Goal: Task Accomplishment & Management: Use online tool/utility

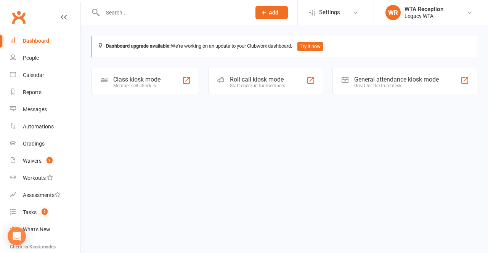
click at [182, 85] on div "Class kiosk mode Member self check-in" at bounding box center [146, 81] width 108 height 26
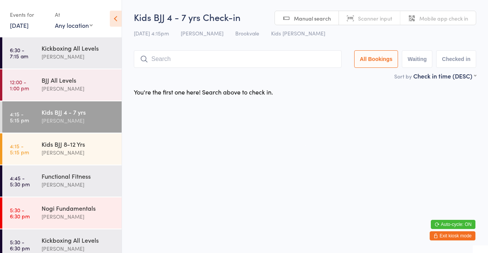
click at [101, 152] on div "[PERSON_NAME]" at bounding box center [79, 152] width 74 height 9
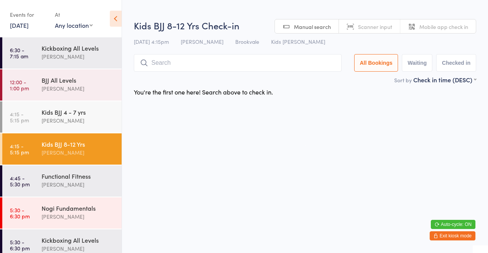
click at [221, 64] on input "search" at bounding box center [238, 63] width 208 height 18
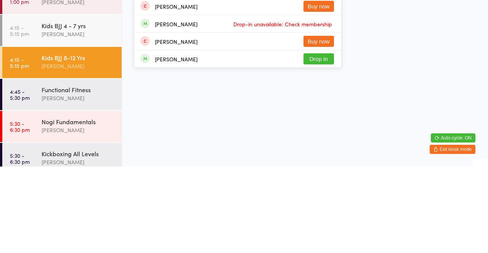
type input "Pedro"
click at [322, 148] on button "Drop in" at bounding box center [319, 145] width 31 height 11
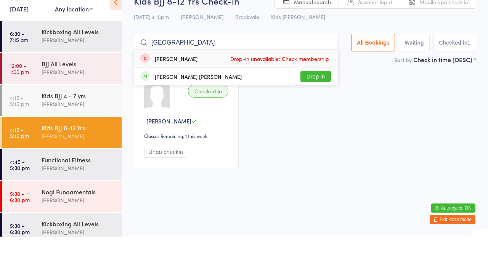
type input "France"
click at [313, 92] on button "Drop in" at bounding box center [316, 92] width 31 height 11
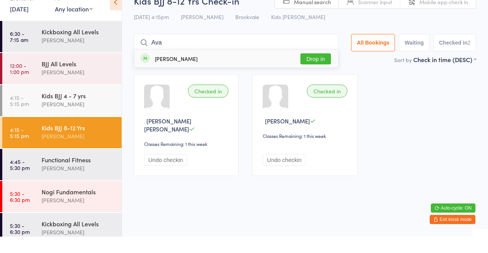
type input "Ava"
click at [331, 80] on button "Drop in" at bounding box center [316, 75] width 31 height 11
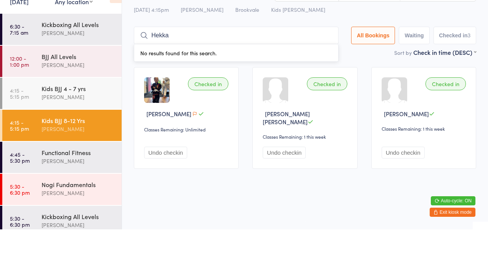
type input "Hekka"
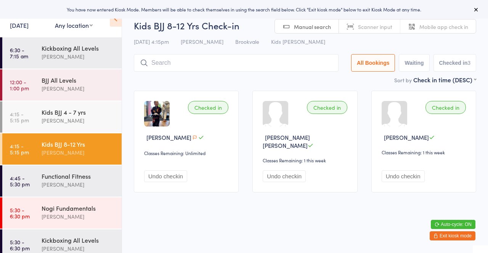
click at [246, 199] on div "Checked in Ava McSevney Classes Remaining: Unlimited Undo checkin Checked in Fr…" at bounding box center [305, 142] width 356 height 116
click at [248, 221] on html "You have now entered Kiosk Mode. Members will be able to check themselves in us…" at bounding box center [244, 126] width 488 height 253
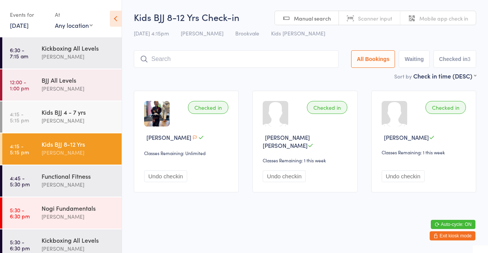
click at [180, 59] on input "search" at bounding box center [236, 59] width 205 height 18
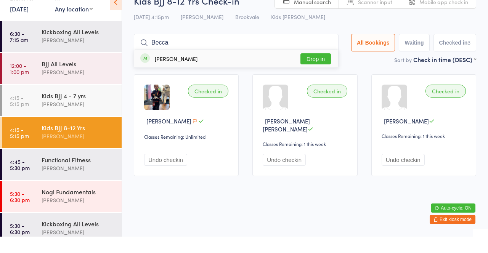
type input "Becca"
click at [307, 77] on button "Drop in" at bounding box center [316, 75] width 31 height 11
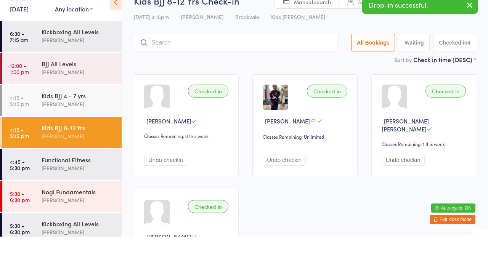
click at [264, 50] on input "search" at bounding box center [236, 59] width 205 height 18
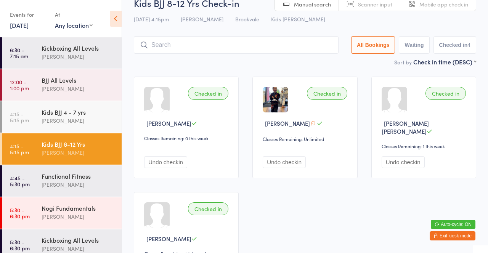
scroll to position [13, 0]
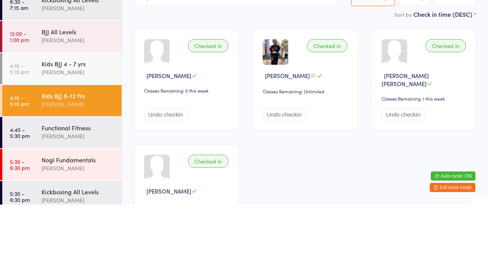
click at [159, 96] on div at bounding box center [157, 101] width 26 height 26
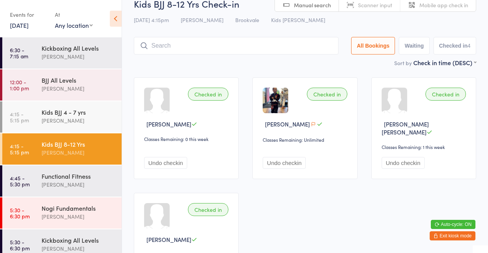
click at [463, 236] on button "Exit kiosk mode" at bounding box center [453, 235] width 46 height 9
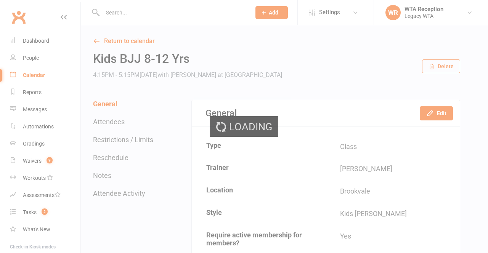
click at [32, 56] on div "Loading" at bounding box center [244, 126] width 488 height 253
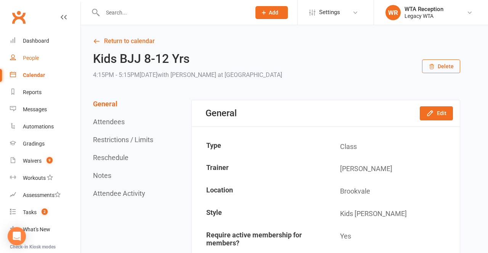
click at [37, 59] on div "People" at bounding box center [31, 58] width 16 height 6
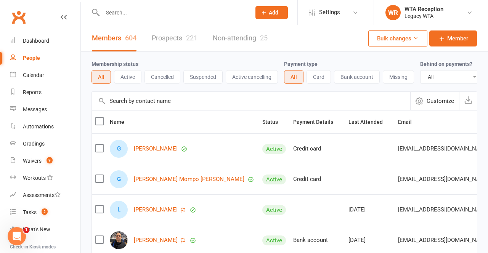
click at [165, 10] on input "text" at bounding box center [172, 12] width 145 height 11
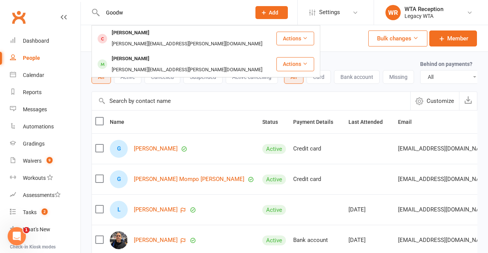
type input "Goodw"
click at [146, 53] on div "[PERSON_NAME]" at bounding box center [130, 58] width 42 height 11
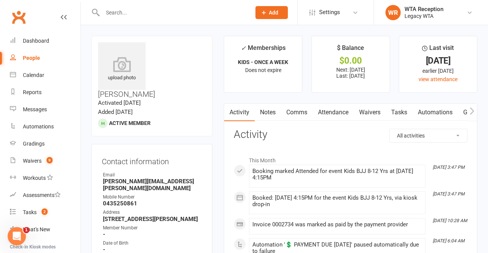
click at [128, 63] on icon at bounding box center [122, 64] width 48 height 15
click at [0, 0] on icon at bounding box center [0, 0] width 0 height 0
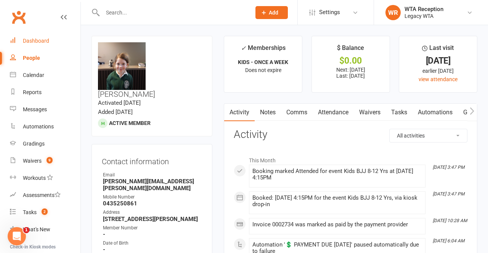
click at [46, 36] on link "Dashboard" at bounding box center [45, 40] width 71 height 17
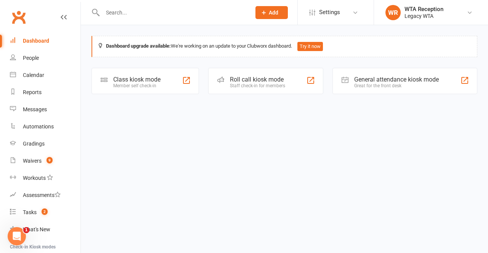
click at [148, 84] on div "Member self check-in" at bounding box center [136, 85] width 47 height 5
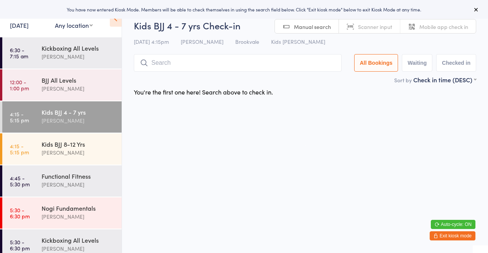
click at [82, 150] on div "[PERSON_NAME]" at bounding box center [79, 152] width 74 height 9
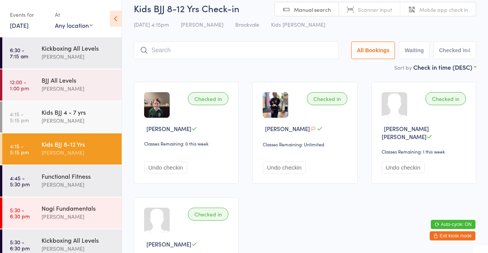
scroll to position [50, 0]
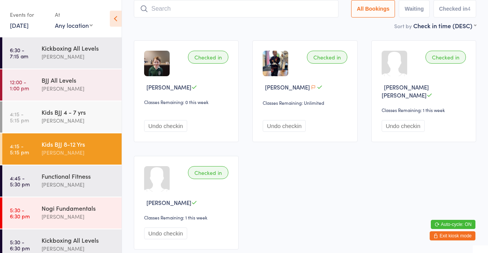
click at [392, 69] on div at bounding box center [395, 64] width 26 height 26
click at [432, 91] on div "[PERSON_NAME] [PERSON_NAME]" at bounding box center [425, 91] width 87 height 16
click at [393, 90] on span "[PERSON_NAME] [PERSON_NAME]" at bounding box center [405, 91] width 47 height 16
click at [429, 84] on span "[PERSON_NAME] [PERSON_NAME]" at bounding box center [405, 91] width 47 height 16
click at [397, 59] on div at bounding box center [395, 64] width 26 height 26
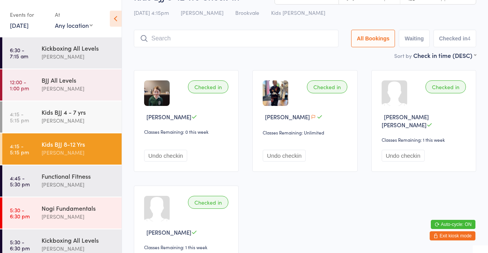
scroll to position [0, 0]
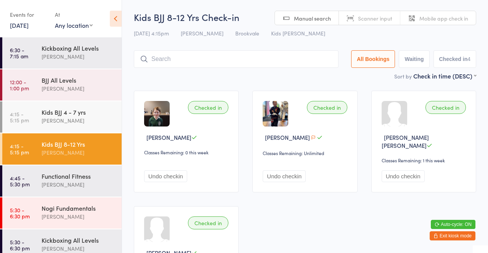
click at [457, 236] on button "Exit kiosk mode" at bounding box center [453, 235] width 46 height 9
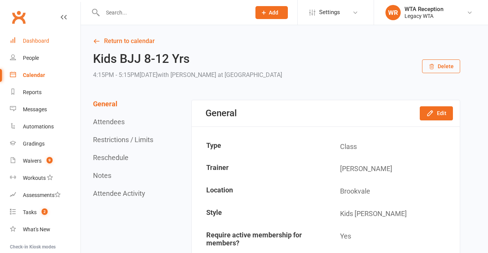
click at [42, 37] on link "Dashboard" at bounding box center [45, 40] width 71 height 17
click at [39, 58] on div "People" at bounding box center [31, 58] width 16 height 6
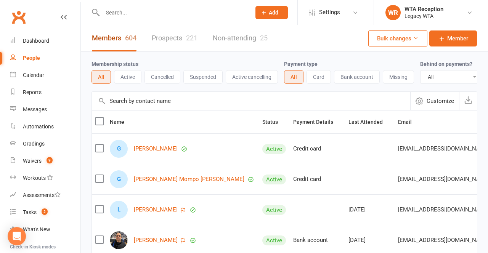
click at [118, 26] on link "Members 604" at bounding box center [114, 38] width 45 height 26
click at [111, 11] on input "text" at bounding box center [172, 12] width 145 height 11
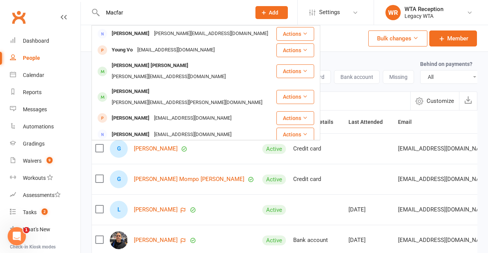
type input "Macfar"
click at [220, 71] on div "[PERSON_NAME][EMAIL_ADDRESS][DOMAIN_NAME]" at bounding box center [168, 76] width 119 height 11
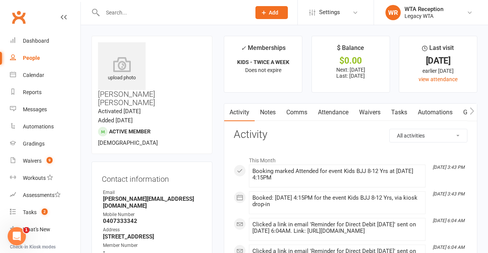
click at [123, 68] on icon at bounding box center [122, 64] width 48 height 15
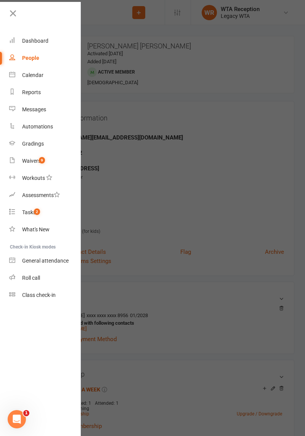
click at [204, 116] on div at bounding box center [152, 218] width 305 height 436
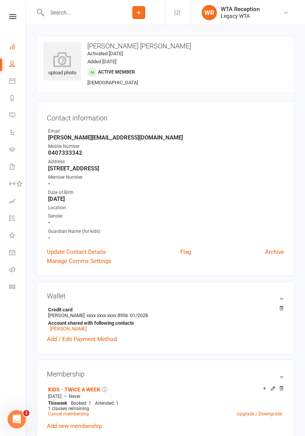
click at [12, 47] on icon at bounding box center [12, 46] width 6 height 6
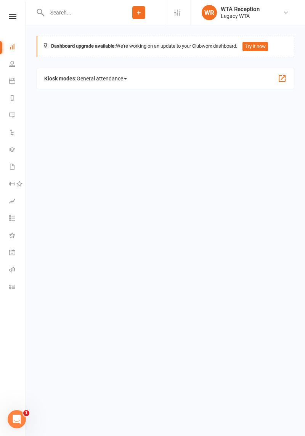
click at [79, 78] on span "General attendance" at bounding box center [102, 78] width 50 height 12
click at [236, 111] on html "Prospect Member Non-attending contact Class / event Appointment Grading event B…" at bounding box center [152, 55] width 305 height 111
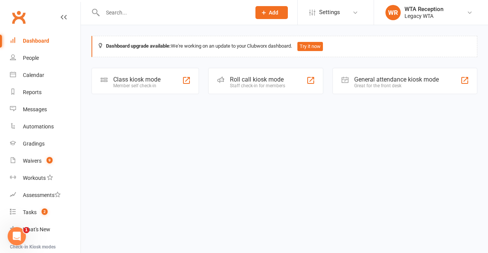
click at [161, 77] on div "Class kiosk mode" at bounding box center [136, 79] width 47 height 7
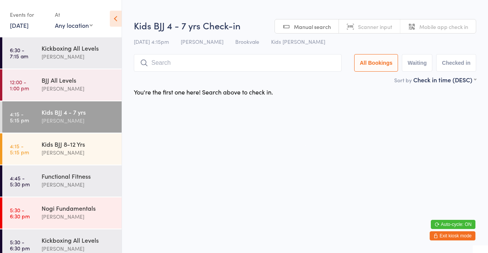
click at [454, 235] on button "Exit kiosk mode" at bounding box center [453, 235] width 46 height 9
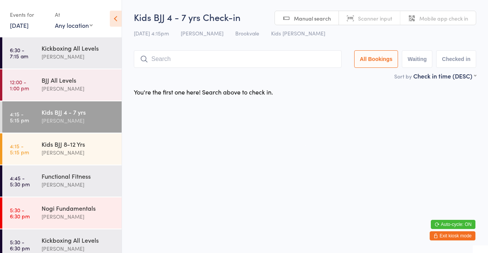
click at [461, 236] on button "Exit kiosk mode" at bounding box center [453, 235] width 46 height 9
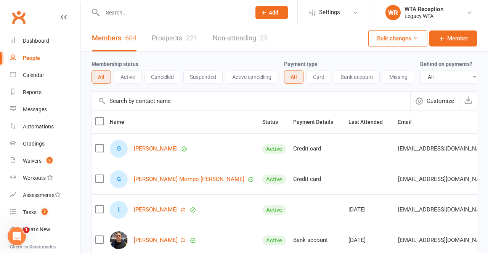
click at [189, 13] on input "text" at bounding box center [172, 12] width 145 height 11
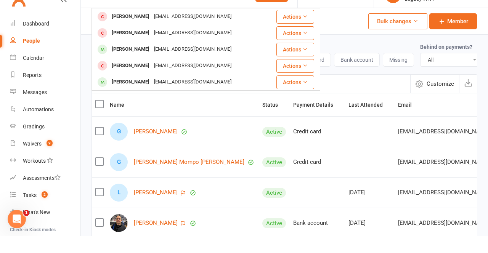
type input "[PERSON_NAME]"
click at [148, 99] on div "[PERSON_NAME]" at bounding box center [130, 99] width 42 height 11
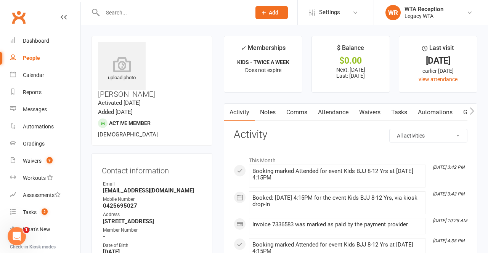
click at [133, 64] on icon at bounding box center [122, 64] width 48 height 15
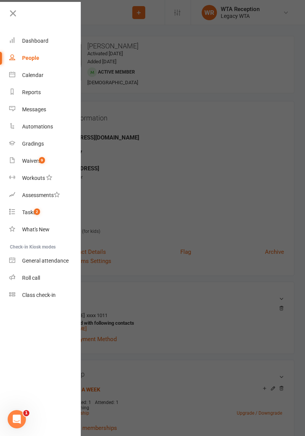
click at [231, 78] on div at bounding box center [152, 218] width 305 height 436
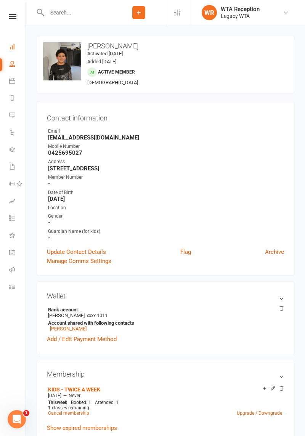
click at [14, 43] on icon at bounding box center [12, 46] width 6 height 6
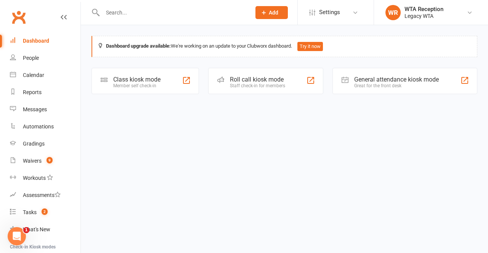
click at [193, 85] on div "Class kiosk mode Member self check-in" at bounding box center [146, 81] width 108 height 26
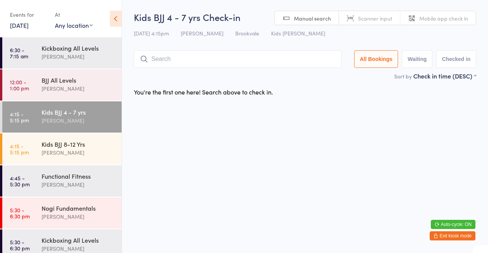
click at [91, 144] on div "Kids BJJ 8-12 Yrs" at bounding box center [79, 144] width 74 height 8
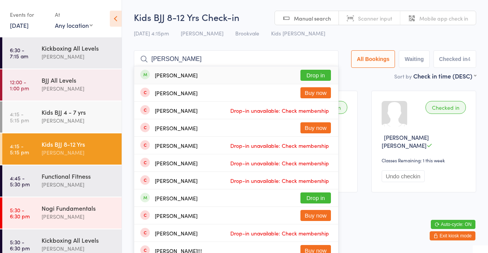
type input "[PERSON_NAME]"
click at [318, 78] on button "Drop in" at bounding box center [316, 75] width 31 height 11
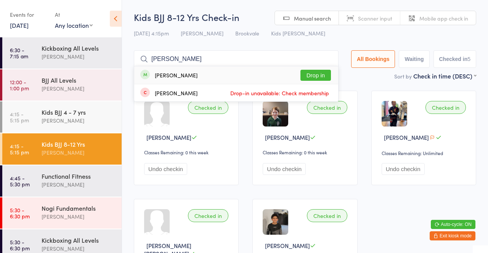
type input "[PERSON_NAME]"
click at [191, 79] on div "[PERSON_NAME] Drop in" at bounding box center [236, 75] width 204 height 18
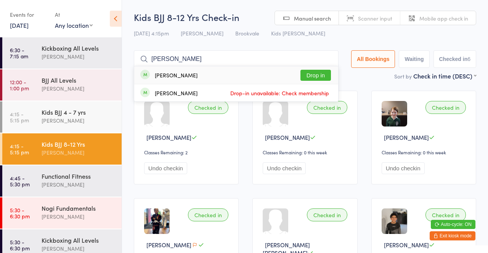
type input "[PERSON_NAME]"
click at [184, 78] on div "[PERSON_NAME]" at bounding box center [176, 75] width 43 height 6
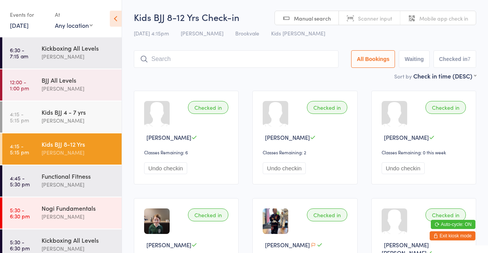
type input "R"
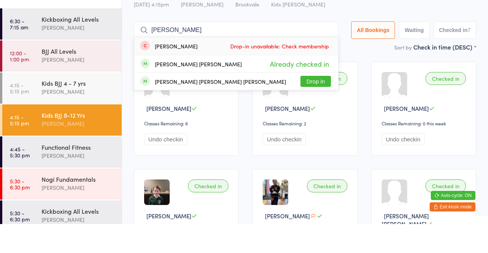
type input "[PERSON_NAME]"
click at [318, 111] on button "Drop in" at bounding box center [316, 110] width 31 height 11
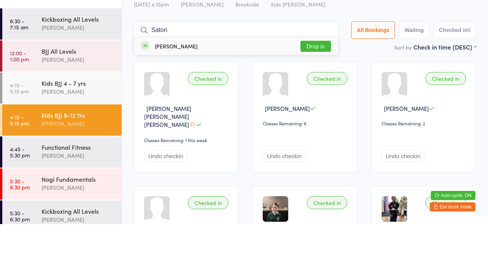
type input "Satori"
click at [318, 77] on button "Drop in" at bounding box center [316, 75] width 31 height 11
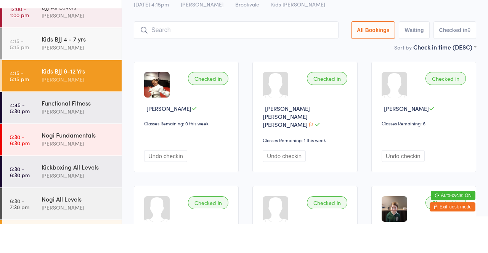
scroll to position [47, 0]
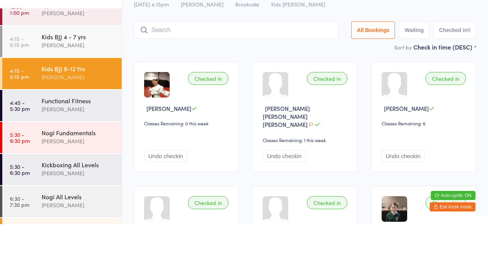
click at [86, 104] on div "[PERSON_NAME]" at bounding box center [79, 106] width 74 height 9
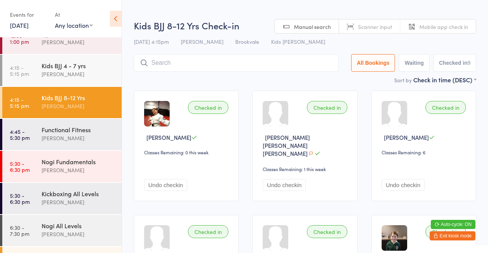
type input "O"
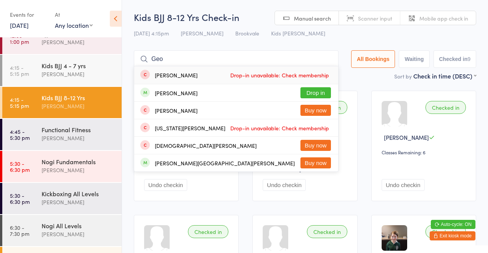
type input "Geo"
click at [323, 94] on button "Drop in" at bounding box center [316, 92] width 31 height 11
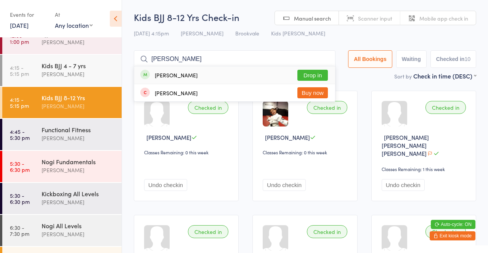
type input "[PERSON_NAME]"
click at [309, 73] on button "Drop in" at bounding box center [312, 75] width 31 height 11
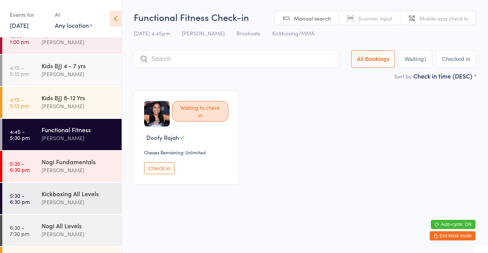
click at [35, 194] on link "5:30 - 6:30 pm Kickboxing All Levels Mick McSevney" at bounding box center [61, 198] width 119 height 31
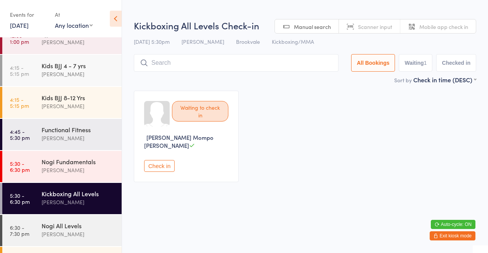
click at [158, 65] on input "search" at bounding box center [236, 63] width 205 height 18
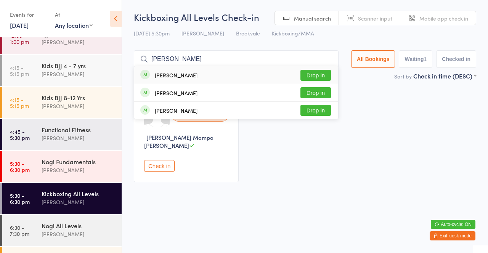
type input "Aidan"
click at [318, 85] on div "Aidan Galloway Drop in" at bounding box center [236, 92] width 204 height 17
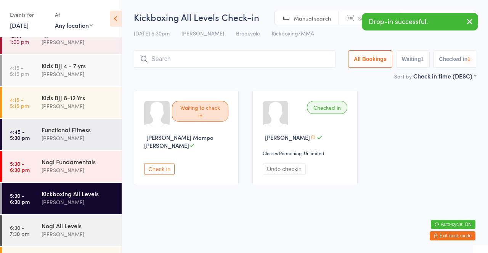
scroll to position [80, 0]
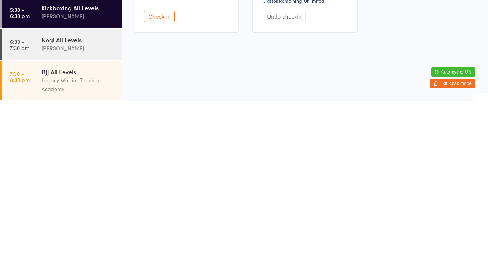
click at [30, 201] on link "6:30 - 7:30 pm Nogi All Levels Thiago Braga" at bounding box center [61, 197] width 119 height 31
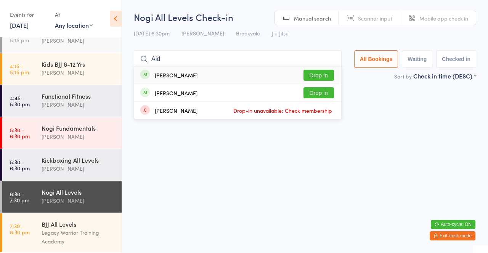
type input "Aid"
click at [326, 78] on button "Drop in" at bounding box center [319, 75] width 31 height 11
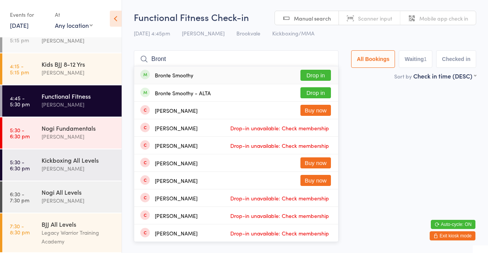
type input "Bront"
click at [315, 79] on button "Drop in" at bounding box center [316, 75] width 31 height 11
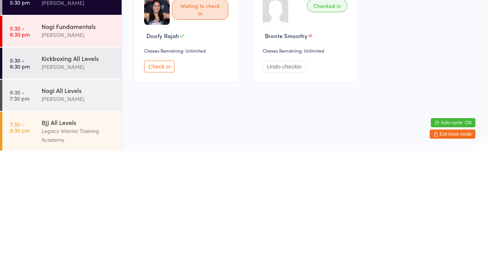
click at [84, 167] on div "Mick McSevney" at bounding box center [79, 168] width 74 height 9
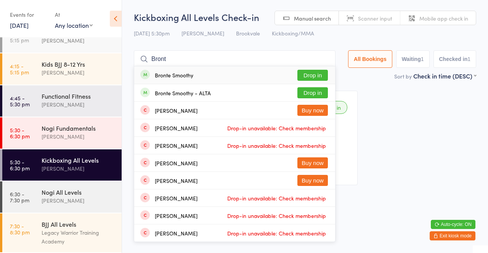
type input "Bront"
click at [315, 76] on button "Drop in" at bounding box center [312, 75] width 31 height 11
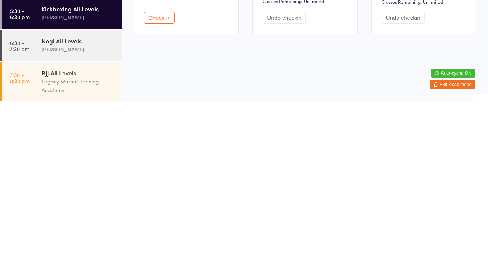
click at [93, 201] on div "Thiago Braga" at bounding box center [79, 200] width 74 height 9
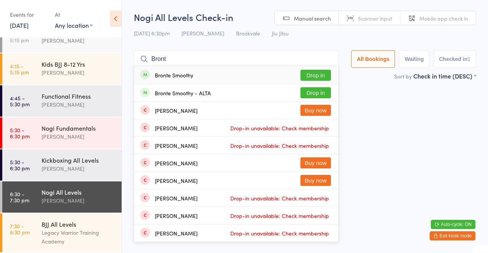
type input "Bront"
click at [320, 78] on button "Drop in" at bounding box center [316, 75] width 31 height 11
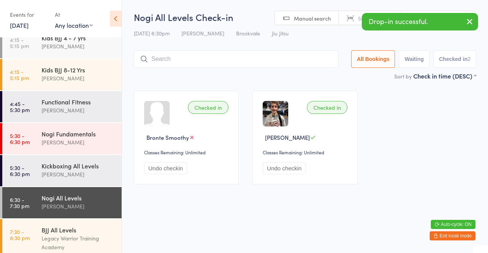
scroll to position [80, 0]
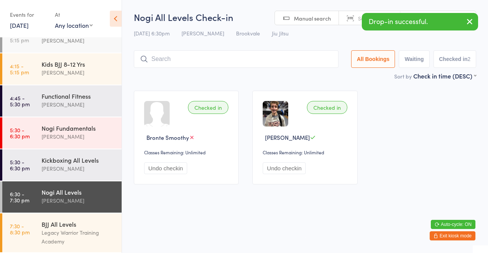
click at [71, 93] on div "Functional Fitness" at bounding box center [79, 96] width 74 height 8
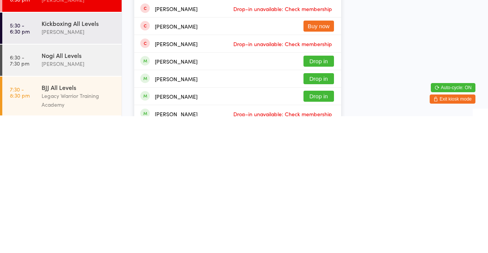
type input "Ben"
click at [326, 203] on button "Drop in" at bounding box center [319, 198] width 31 height 11
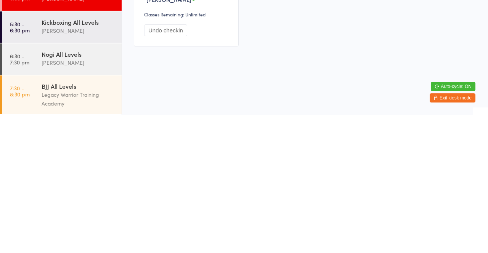
click at [92, 202] on div "Thiago Braga" at bounding box center [79, 200] width 74 height 9
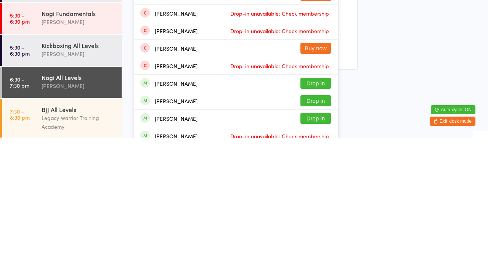
type input "Ben"
click at [314, 201] on button "Drop in" at bounding box center [316, 198] width 31 height 11
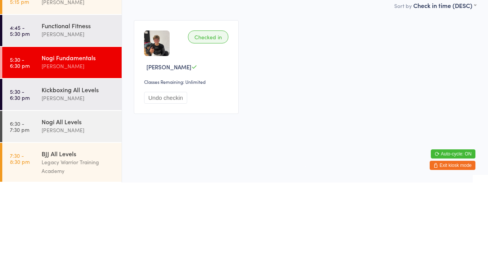
click at [71, 154] on div "Kickboxing All Levels Mick McSevney" at bounding box center [82, 164] width 80 height 30
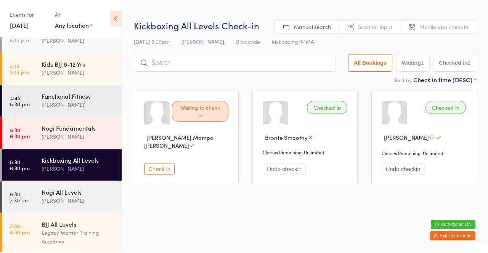
type input "Mich"
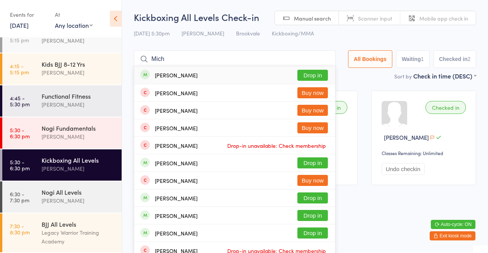
click at [315, 85] on div "Michael Parker Buy now" at bounding box center [234, 92] width 201 height 17
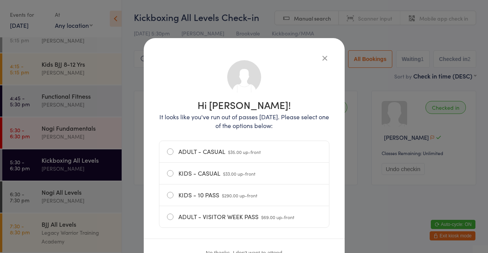
click at [323, 59] on icon "button" at bounding box center [325, 58] width 8 height 8
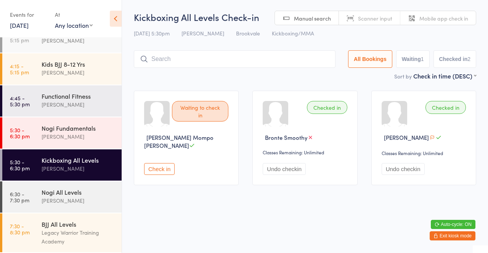
click at [277, 58] on input "search" at bounding box center [235, 59] width 202 height 18
type input "Lach"
click at [315, 72] on button "Drop in" at bounding box center [312, 75] width 31 height 11
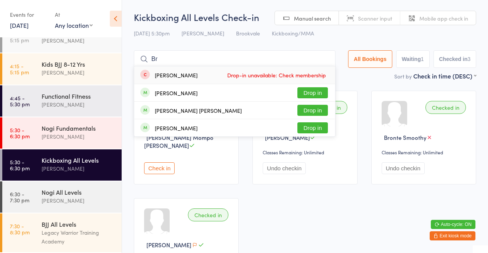
type input "B"
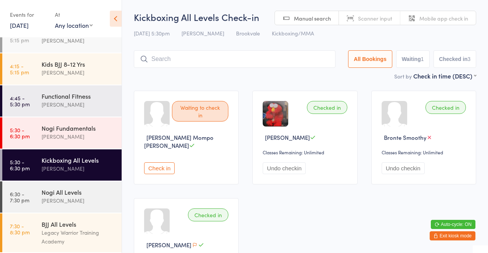
type input "T"
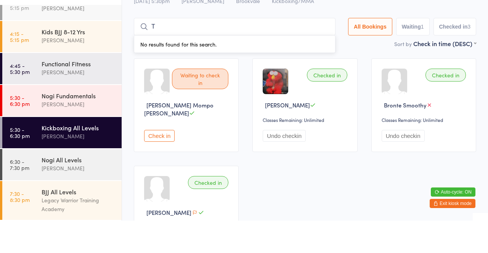
click at [85, 69] on div "[PERSON_NAME]" at bounding box center [79, 72] width 74 height 9
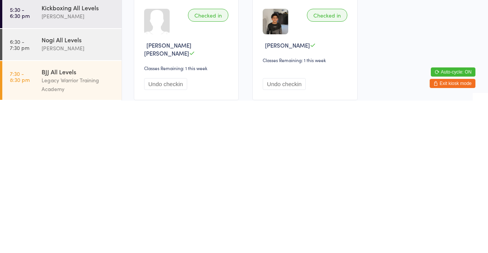
scroll to position [56, 0]
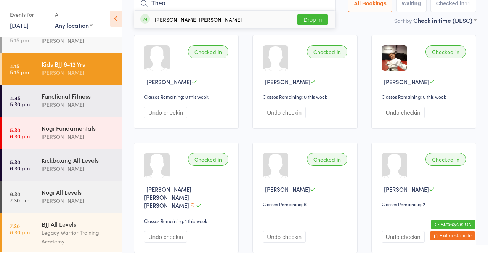
type input "Theo"
click at [313, 23] on button "Drop in" at bounding box center [312, 19] width 31 height 11
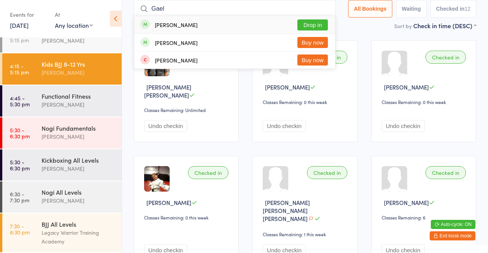
type input "Gael"
click at [320, 24] on button "Drop in" at bounding box center [312, 24] width 31 height 11
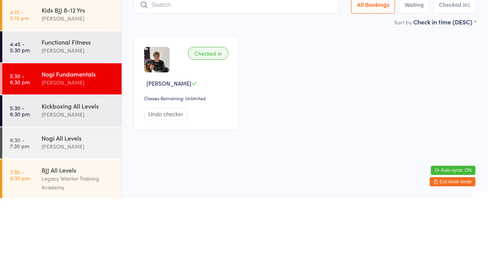
click at [79, 138] on div "Thiago Braga" at bounding box center [79, 136] width 74 height 9
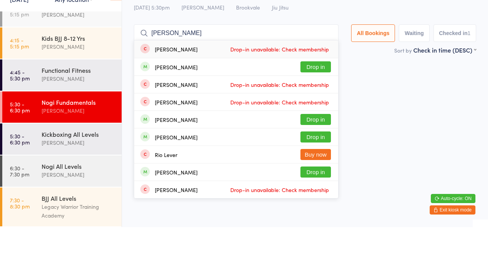
type input "Lew"
click at [324, 97] on button "Drop in" at bounding box center [316, 92] width 31 height 11
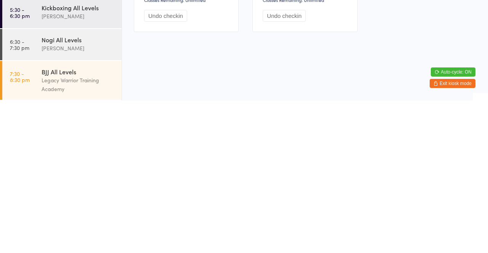
click at [29, 196] on time "6:30 - 7:30 pm" at bounding box center [19, 197] width 19 height 12
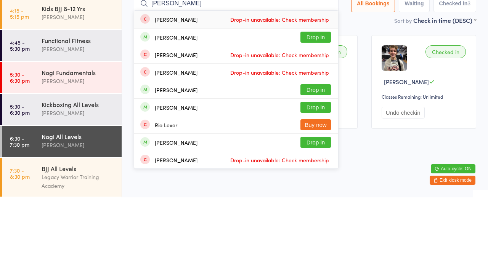
type input "Lew"
click at [326, 105] on span "Drop-in unavailable: Check membership" at bounding box center [279, 110] width 103 height 11
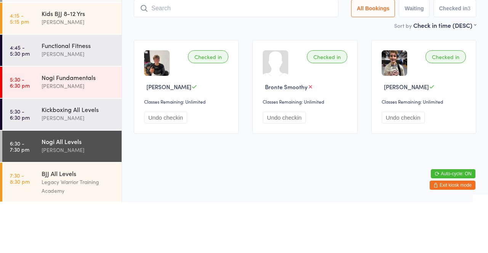
click at [306, 85] on div "Checked in Ben Zanatta Creagh Classes Remaining: Unlimited Undo checkin Checked…" at bounding box center [305, 138] width 356 height 108
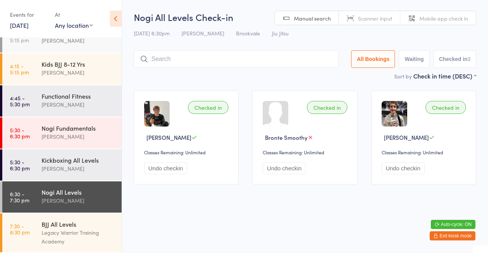
click at [196, 61] on input "search" at bounding box center [236, 59] width 205 height 18
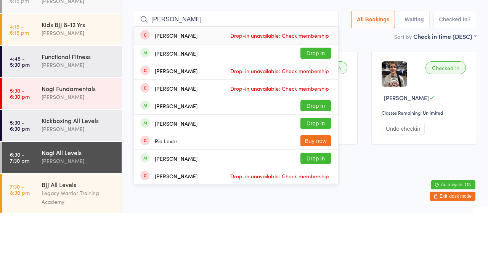
type input "Lew"
click at [313, 89] on button "Drop in" at bounding box center [316, 92] width 31 height 11
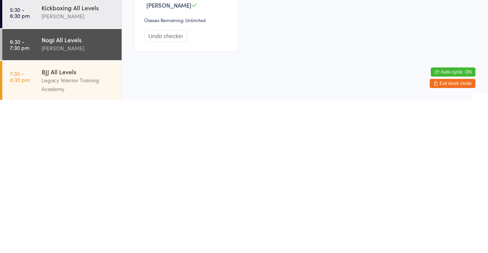
scroll to position [93, 0]
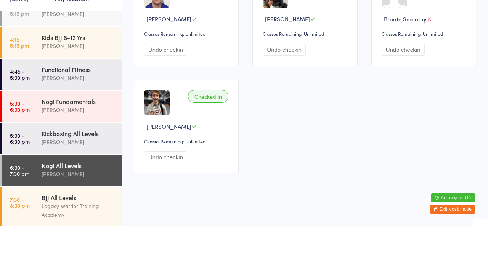
type input "B"
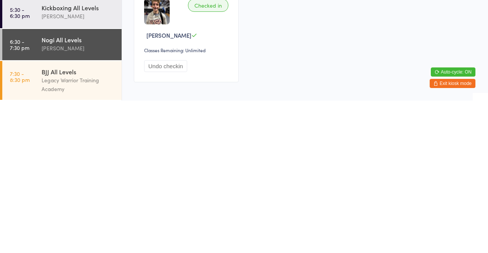
scroll to position [58, 0]
click at [85, 174] on div "Kickboxing All Levels Mick McSevney" at bounding box center [82, 164] width 80 height 30
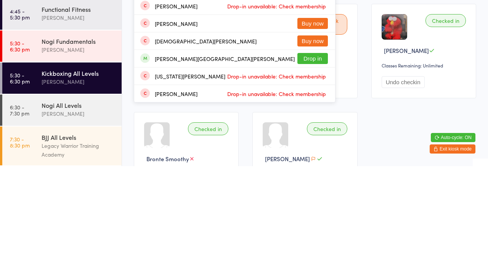
type input "George"
click at [324, 147] on button "Drop in" at bounding box center [312, 145] width 31 height 11
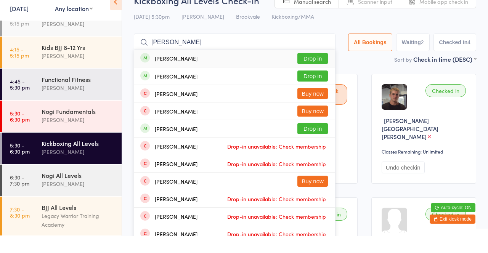
type input "Lucas ben"
click at [312, 79] on button "Drop in" at bounding box center [312, 75] width 31 height 11
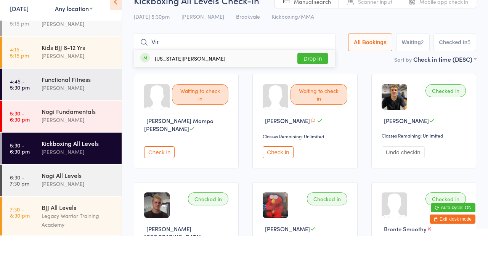
type input "Vir"
click at [318, 77] on button "Drop in" at bounding box center [312, 75] width 31 height 11
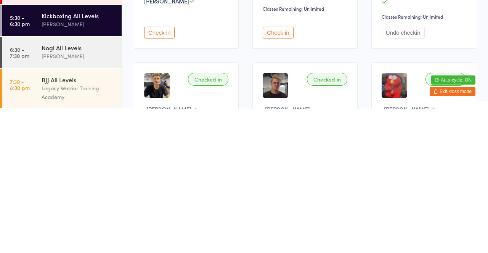
click at [82, 158] on div "Kickboxing All Levels" at bounding box center [79, 160] width 74 height 8
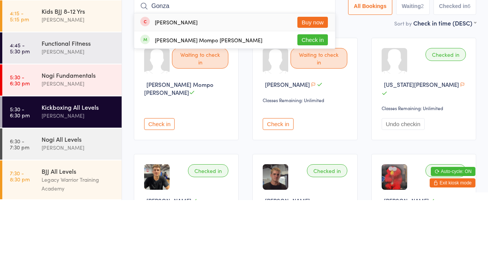
type input "Gonza"
click at [222, 96] on div "[PERSON_NAME] Mompo [PERSON_NAME]" at bounding box center [201, 93] width 122 height 8
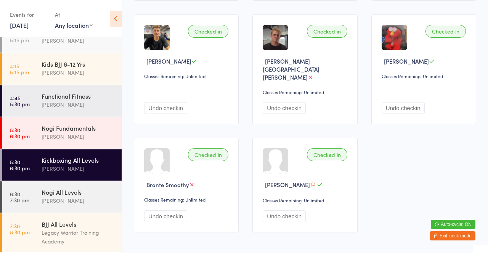
scroll to position [192, 0]
click at [329, 15] on div "Checked in George Sinton hall Classes Remaining: Unlimited Undo checkin" at bounding box center [304, 70] width 105 height 110
click at [93, 68] on div "Kids BJJ 8-12 Yrs" at bounding box center [79, 64] width 74 height 8
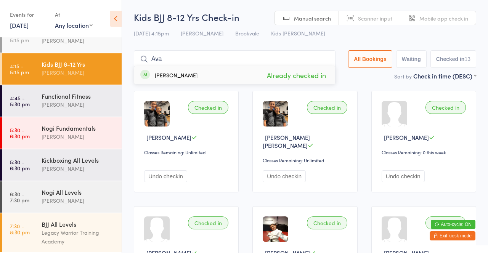
type input "Ava"
click at [183, 76] on div "Ava McSevney" at bounding box center [176, 75] width 43 height 6
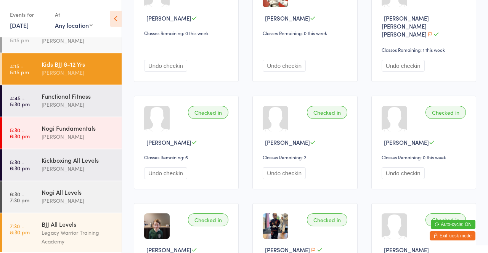
scroll to position [235, 0]
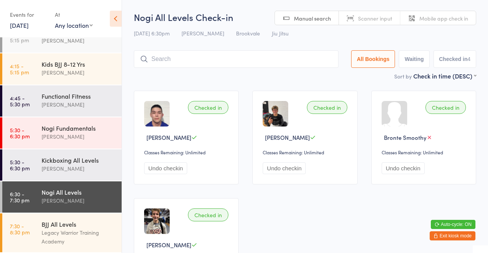
click at [220, 61] on input "search" at bounding box center [236, 59] width 205 height 18
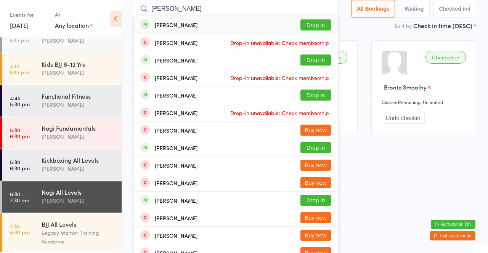
type input "Josh d"
click at [204, 24] on div "Josh Davies Drop in" at bounding box center [236, 25] width 204 height 18
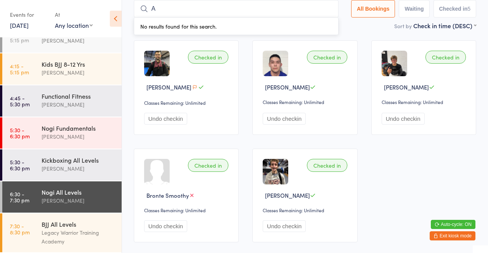
type input "Alexander"
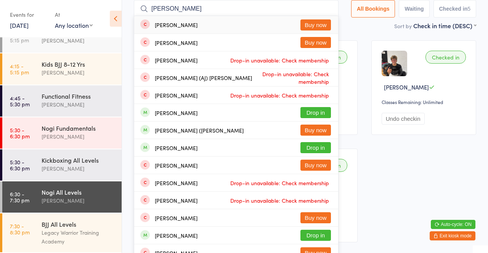
click at [42, 73] on div "David Belmonte" at bounding box center [79, 72] width 74 height 9
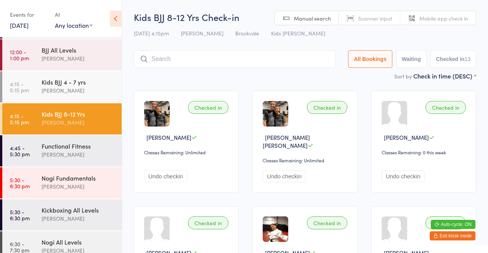
scroll to position [20, 0]
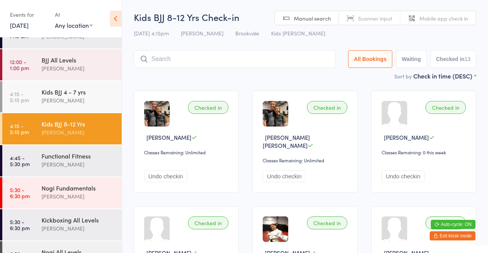
click at [45, 96] on div "Kids BJJ 4 - 7 yrs" at bounding box center [79, 92] width 74 height 8
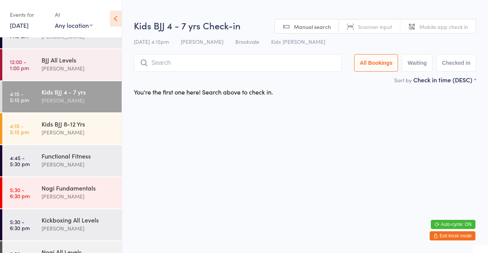
click at [49, 96] on div "David Belmonte" at bounding box center [79, 100] width 74 height 9
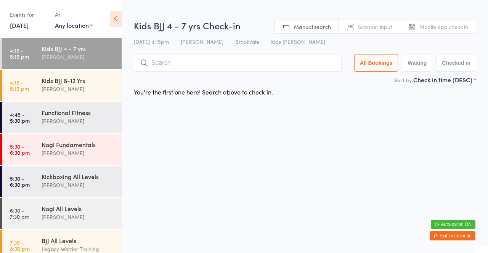
scroll to position [63, 0]
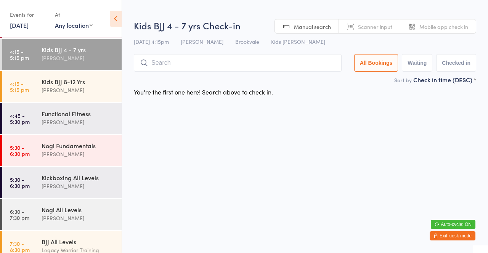
click at [54, 86] on div "David Belmonte" at bounding box center [79, 90] width 74 height 9
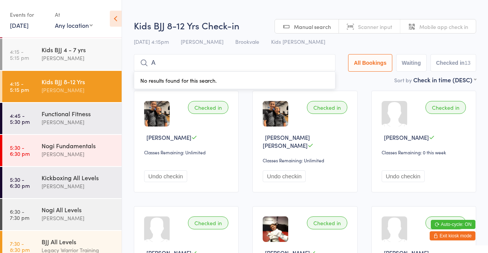
type input "Alexander"
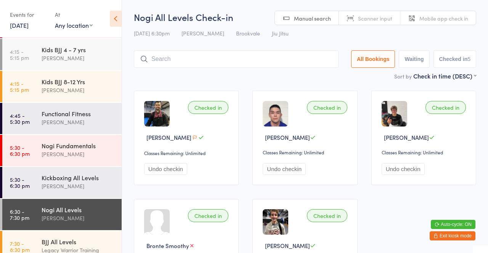
click at [352, 39] on div "12 Aug 6:30pm Thiago Braga Brookvale Jiu Jitsu" at bounding box center [305, 33] width 342 height 13
click at [370, 42] on div "Nogi All Levels Check-in 12 Aug 6:30pm Thiago Braga Brookvale Jiu Jitsu Manual …" at bounding box center [305, 41] width 342 height 61
click at [97, 44] on div "Kids BJJ 4 - 7 yrs David Belmonte" at bounding box center [82, 54] width 80 height 30
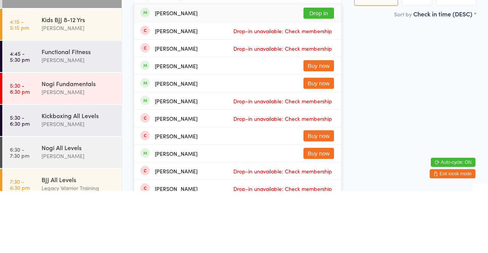
click at [371, 123] on html "You have now entered Kiosk Mode. Members will be able to check themselves in us…" at bounding box center [244, 126] width 488 height 253
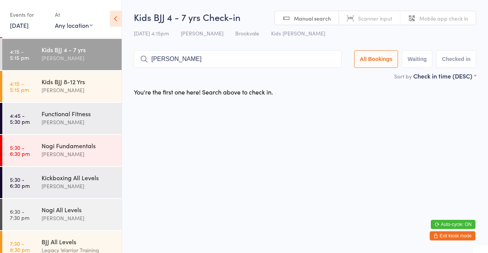
click at [305, 62] on input "Martin" at bounding box center [238, 59] width 208 height 18
click at [331, 60] on input "Martin" at bounding box center [238, 59] width 208 height 18
click at [328, 61] on input "Martin" at bounding box center [238, 59] width 208 height 18
click at [312, 83] on main "Kids BJJ 4 - 7 yrs Check-in 12 Aug 4:15pm David Belmonte Brookvale Kids Jiu Jit…" at bounding box center [305, 55] width 342 height 89
click at [231, 56] on input "Ma" at bounding box center [238, 59] width 208 height 18
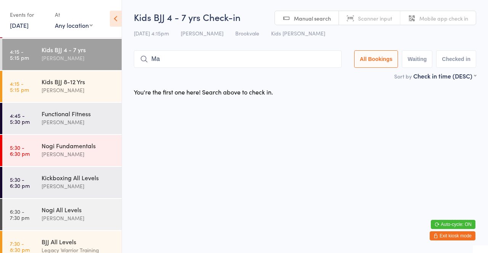
type input "M"
click at [326, 82] on main "Kids BJJ 4 - 7 yrs Check-in 12 Aug 4:15pm David Belmonte Brookvale Kids Jiu Jit…" at bounding box center [305, 55] width 342 height 89
click at [456, 238] on button "Exit kiosk mode" at bounding box center [453, 235] width 46 height 9
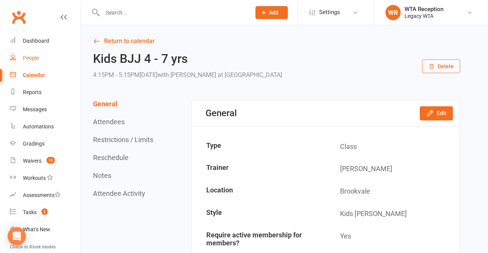
click at [45, 61] on link "People" at bounding box center [45, 58] width 71 height 17
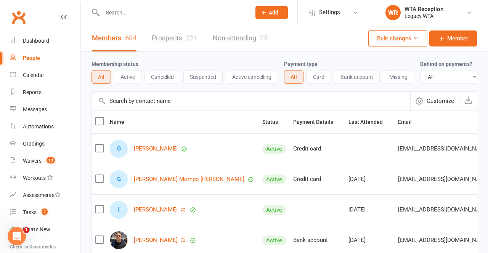
click at [152, 8] on input "text" at bounding box center [172, 12] width 145 height 11
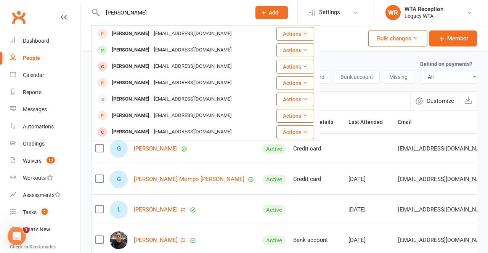
type input "[PERSON_NAME]"
click at [174, 52] on div "[EMAIL_ADDRESS][DOMAIN_NAME]" at bounding box center [193, 50] width 82 height 11
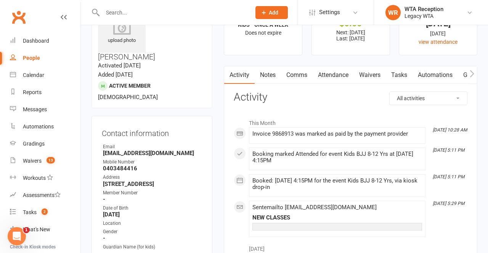
scroll to position [37, 0]
click at [339, 76] on link "Attendance" at bounding box center [333, 76] width 41 height 18
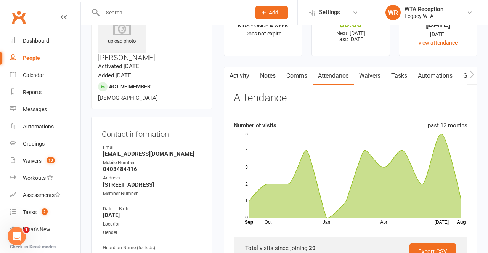
click at [241, 74] on link "Activity" at bounding box center [239, 76] width 31 height 18
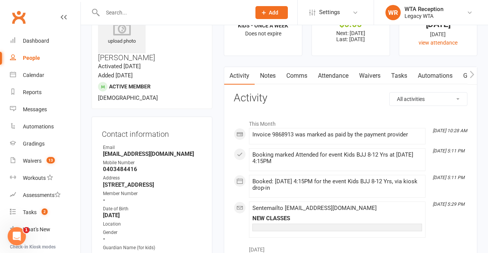
scroll to position [11, 0]
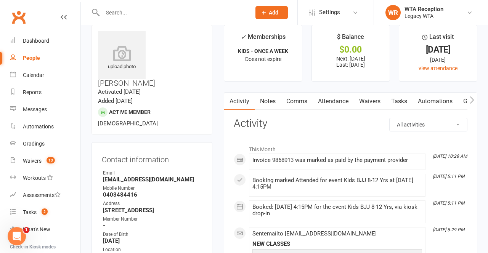
click at [387, 214] on div "Booked: [DATE] 4:15PM for the event Kids BJJ 8-12 Yrs, via kiosk drop-in" at bounding box center [337, 210] width 170 height 13
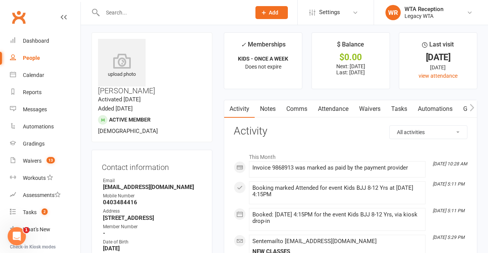
scroll to position [0, 0]
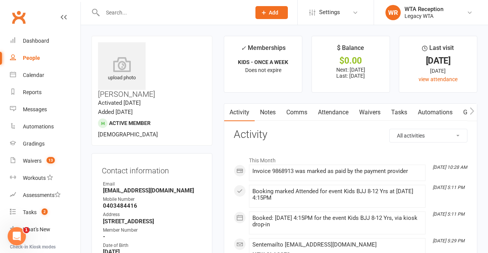
click at [141, 10] on input "text" at bounding box center [172, 12] width 145 height 11
type input "Ava"
click at [180, 34] on div "[EMAIL_ADDRESS][DOMAIN_NAME]" at bounding box center [193, 33] width 82 height 11
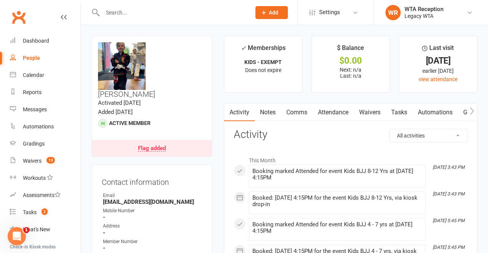
click at [164, 12] on input "text" at bounding box center [172, 12] width 145 height 11
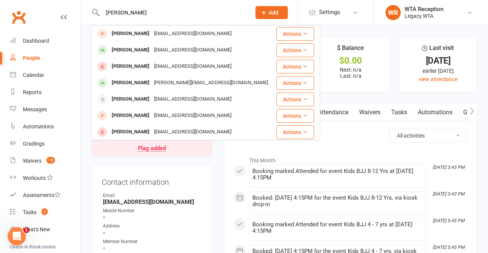
type input "[PERSON_NAME]"
click at [198, 52] on div "[EMAIL_ADDRESS][DOMAIN_NAME]" at bounding box center [193, 50] width 82 height 11
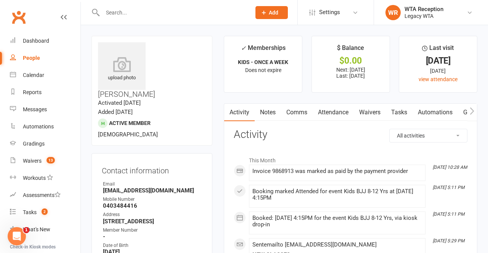
click at [165, 11] on input "text" at bounding box center [172, 12] width 145 height 11
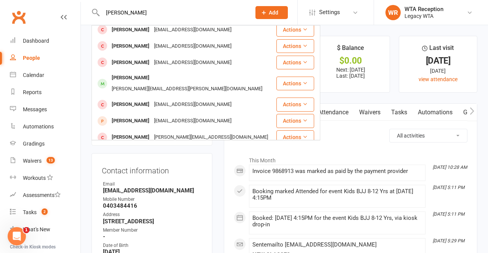
scroll to position [93, 0]
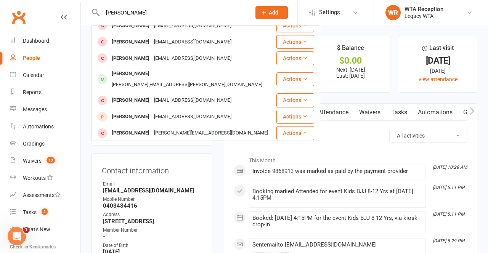
type input "[PERSON_NAME]"
click at [191, 79] on div "[PERSON_NAME][EMAIL_ADDRESS][PERSON_NAME][DOMAIN_NAME]" at bounding box center [186, 84] width 155 height 11
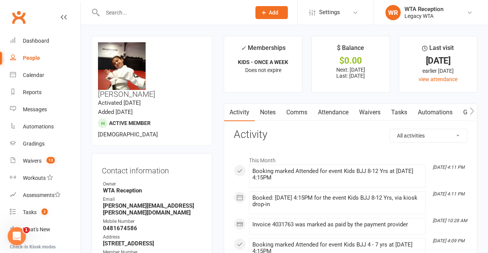
click at [193, 14] on input "text" at bounding box center [172, 12] width 145 height 11
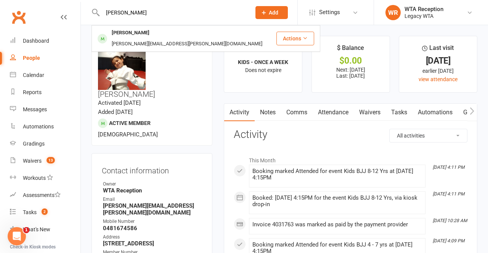
type input "[PERSON_NAME]"
click at [221, 39] on div "[PERSON_NAME][EMAIL_ADDRESS][PERSON_NAME][DOMAIN_NAME]" at bounding box center [186, 44] width 155 height 11
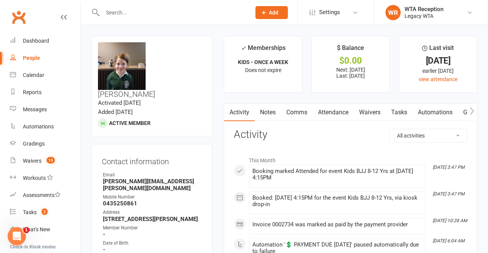
click at [163, 14] on input "text" at bounding box center [172, 12] width 145 height 11
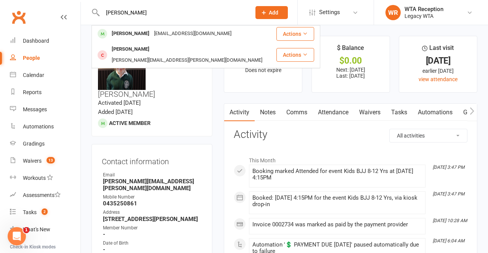
type input "[PERSON_NAME]"
click at [209, 33] on div "[PERSON_NAME] [EMAIL_ADDRESS][DOMAIN_NAME]" at bounding box center [183, 34] width 183 height 16
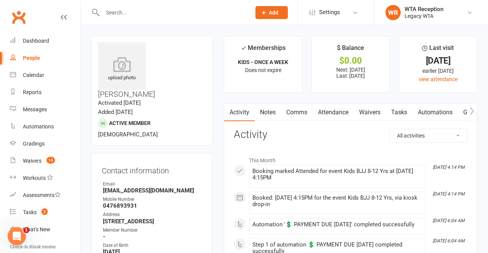
click at [178, 13] on input "text" at bounding box center [172, 12] width 145 height 11
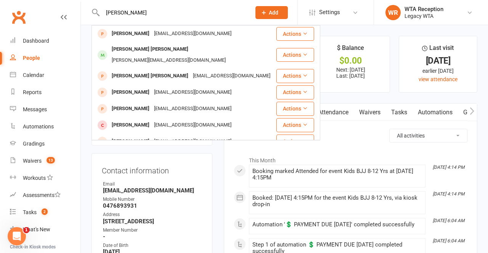
type input "[PERSON_NAME]"
click at [194, 55] on div "[PERSON_NAME][EMAIL_ADDRESS][DOMAIN_NAME]" at bounding box center [168, 60] width 119 height 11
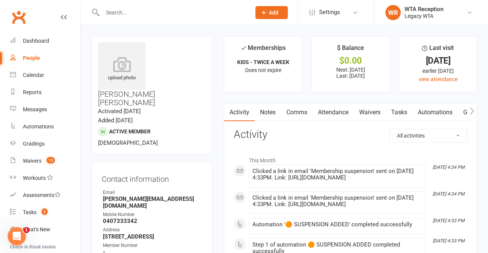
click at [189, 10] on input "text" at bounding box center [172, 12] width 145 height 11
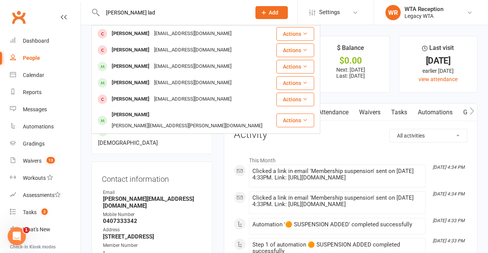
type input "[PERSON_NAME] lad"
click at [207, 63] on div "[EMAIL_ADDRESS][DOMAIN_NAME]" at bounding box center [193, 66] width 82 height 11
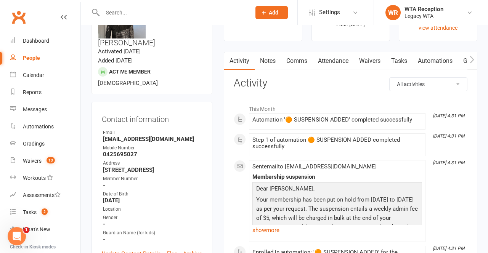
scroll to position [51, 0]
click at [174, 15] on input "text" at bounding box center [172, 12] width 145 height 11
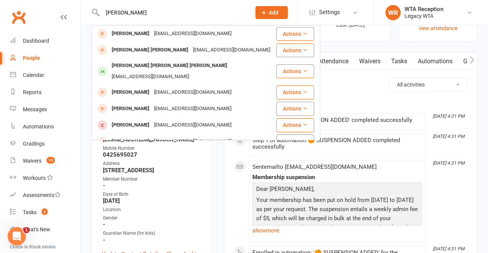
type input "[PERSON_NAME]"
click at [190, 71] on div "[PERSON_NAME] [PERSON_NAME] [PERSON_NAME]" at bounding box center [169, 65] width 120 height 11
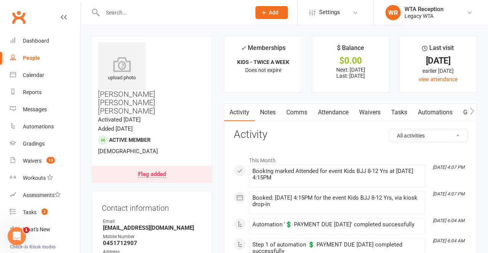
click at [161, 14] on input "text" at bounding box center [172, 12] width 145 height 11
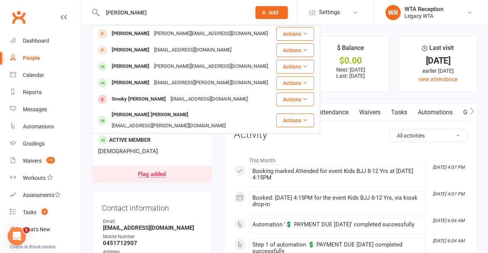
type input "[PERSON_NAME]"
click at [179, 85] on div "[EMAIL_ADDRESS][PERSON_NAME][DOMAIN_NAME]" at bounding box center [211, 82] width 119 height 11
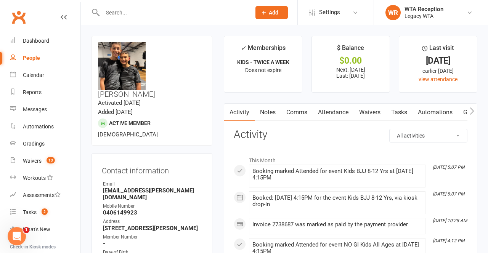
click at [176, 10] on input "text" at bounding box center [172, 12] width 145 height 11
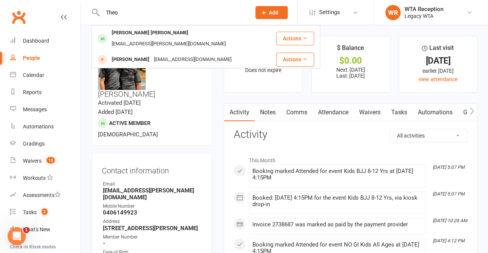
type input "Theo"
click at [192, 39] on div "[EMAIL_ADDRESS][PERSON_NAME][DOMAIN_NAME]" at bounding box center [168, 44] width 119 height 11
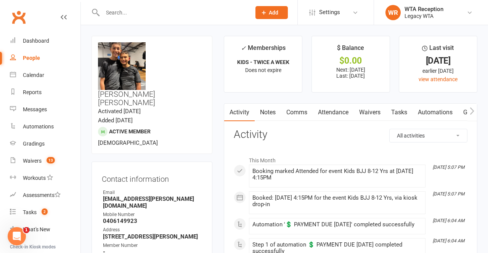
click at [174, 12] on input "text" at bounding box center [172, 12] width 145 height 11
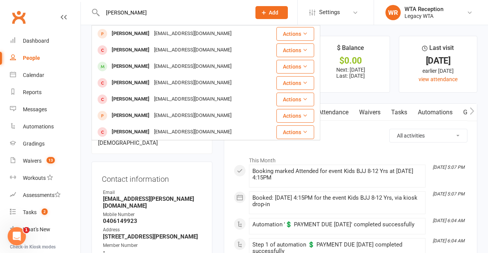
type input "[PERSON_NAME]"
click at [191, 67] on div "[EMAIL_ADDRESS][DOMAIN_NAME]" at bounding box center [193, 66] width 82 height 11
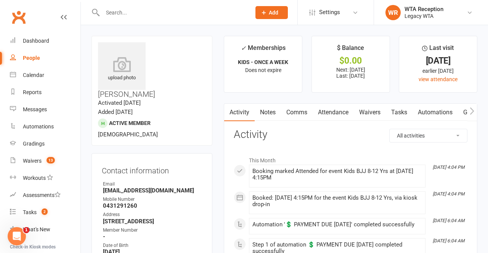
click at [210, 10] on input "text" at bounding box center [172, 12] width 145 height 11
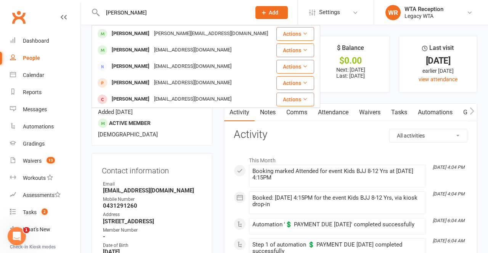
type input "[PERSON_NAME]"
click at [208, 34] on div "[PERSON_NAME] [PERSON_NAME][EMAIL_ADDRESS][DOMAIN_NAME]" at bounding box center [183, 34] width 183 height 16
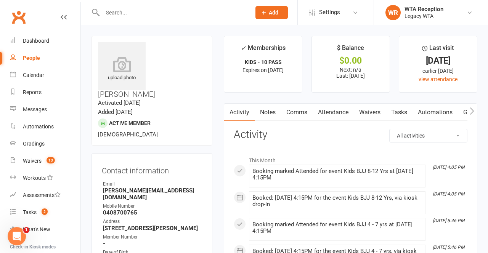
click at [164, 12] on input "text" at bounding box center [172, 12] width 145 height 11
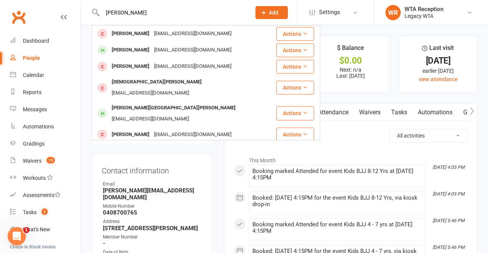
type input "[PERSON_NAME]"
click at [196, 52] on div "[EMAIL_ADDRESS][DOMAIN_NAME]" at bounding box center [193, 50] width 82 height 11
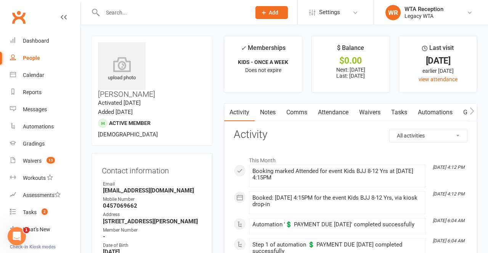
click at [194, 13] on input "text" at bounding box center [172, 12] width 145 height 11
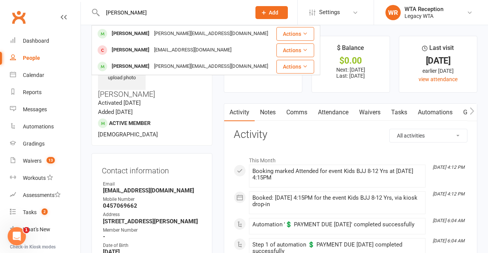
type input "[PERSON_NAME]"
click at [197, 29] on div "[PERSON_NAME] [PERSON_NAME][EMAIL_ADDRESS][DOMAIN_NAME]" at bounding box center [183, 34] width 183 height 16
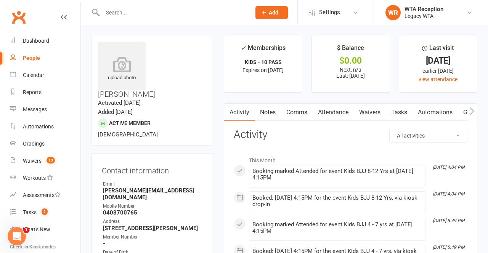
click at [208, 10] on input "text" at bounding box center [172, 12] width 145 height 11
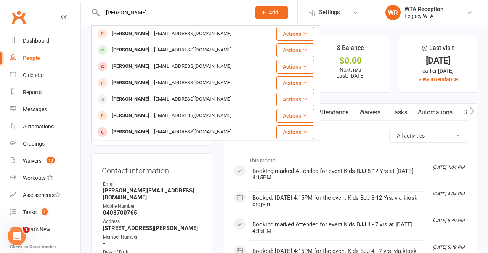
type input "[PERSON_NAME]"
click at [185, 50] on div "[EMAIL_ADDRESS][DOMAIN_NAME]" at bounding box center [193, 50] width 82 height 11
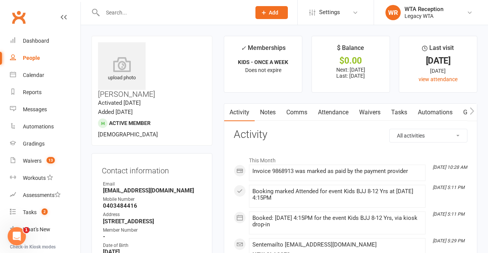
click at [66, 15] on icon at bounding box center [64, 17] width 6 height 6
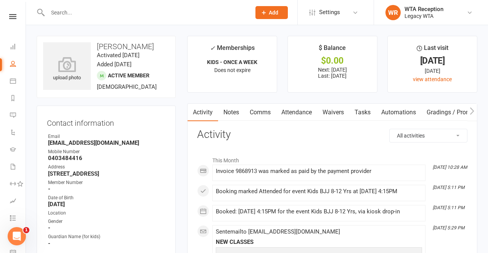
click at [13, 17] on icon at bounding box center [12, 16] width 7 height 5
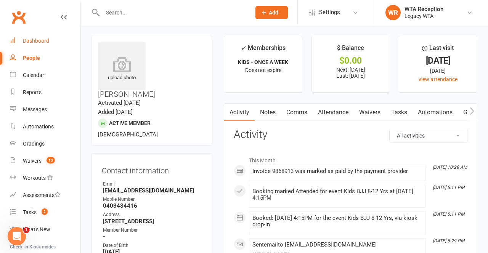
click at [36, 47] on link "Dashboard" at bounding box center [45, 40] width 71 height 17
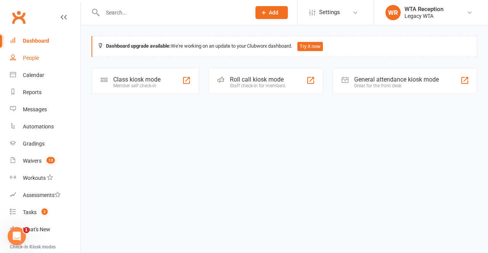
click at [33, 58] on div "People" at bounding box center [31, 58] width 16 height 6
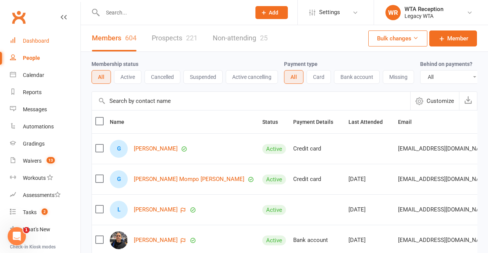
click at [32, 49] on link "Dashboard" at bounding box center [45, 40] width 71 height 17
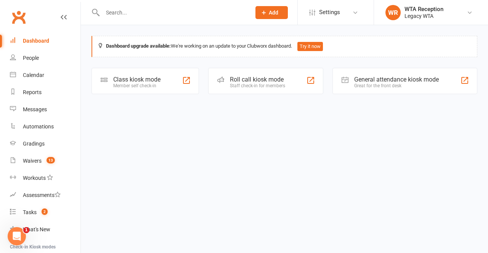
click at [188, 77] on div at bounding box center [186, 80] width 9 height 9
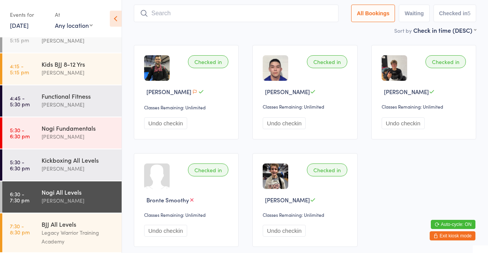
scroll to position [69, 0]
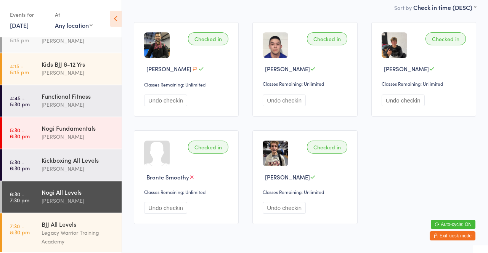
click at [90, 164] on div "Kickboxing All Levels" at bounding box center [79, 160] width 74 height 8
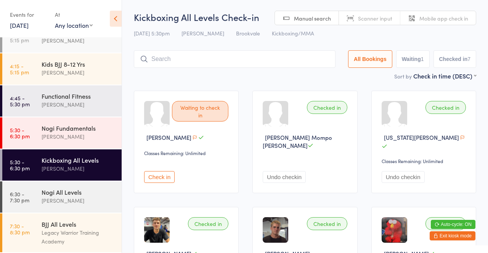
click at [76, 197] on div "Thiago Braga" at bounding box center [79, 200] width 74 height 9
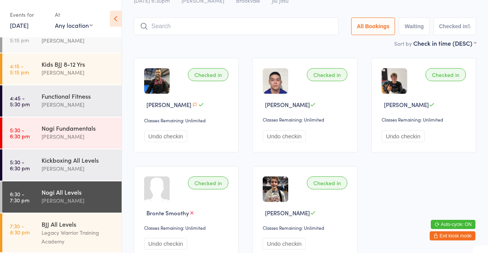
scroll to position [25, 0]
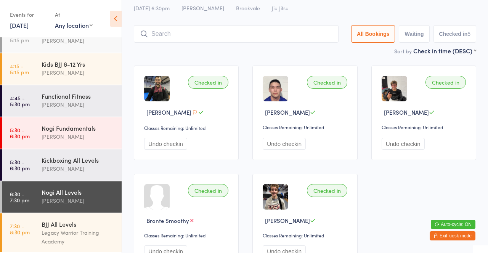
click at [67, 231] on div "Legacy Warrior Training Academy" at bounding box center [79, 237] width 74 height 18
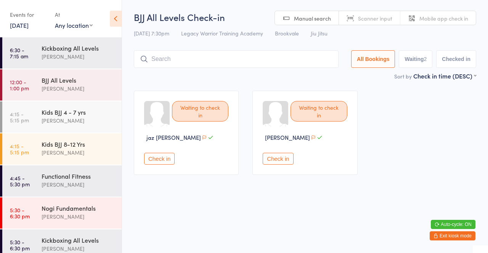
click at [82, 83] on div "BJJ All Levels" at bounding box center [79, 80] width 74 height 8
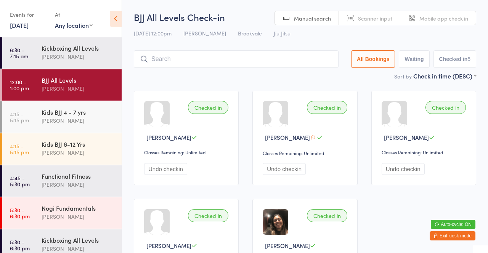
click at [75, 114] on div "Kids BJJ 4 - 7 yrs" at bounding box center [79, 112] width 74 height 8
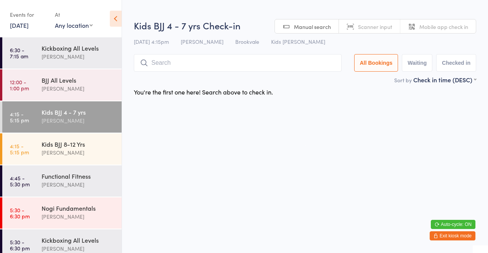
click at [202, 65] on input "search" at bounding box center [238, 63] width 208 height 18
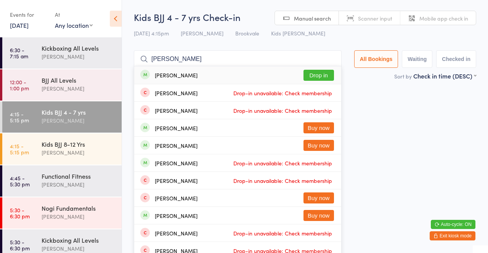
type input "Martin"
click at [326, 78] on button "Drop in" at bounding box center [319, 75] width 31 height 11
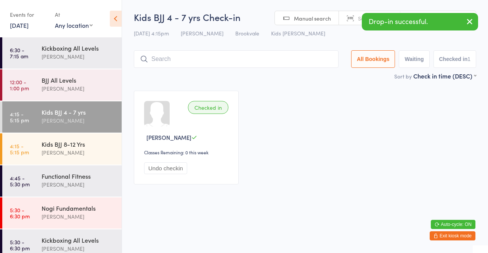
click at [85, 151] on div "David Belmonte" at bounding box center [79, 152] width 74 height 9
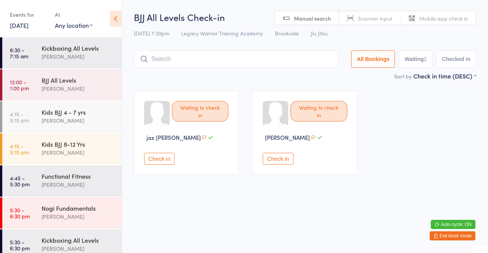
click at [462, 238] on button "Exit kiosk mode" at bounding box center [453, 235] width 46 height 9
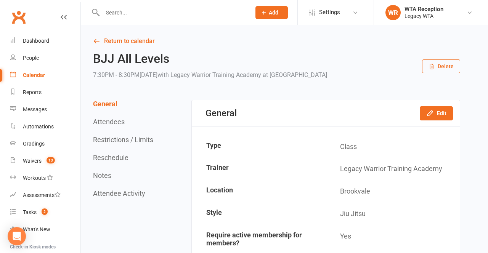
click at [468, 11] on icon at bounding box center [470, 13] width 6 height 6
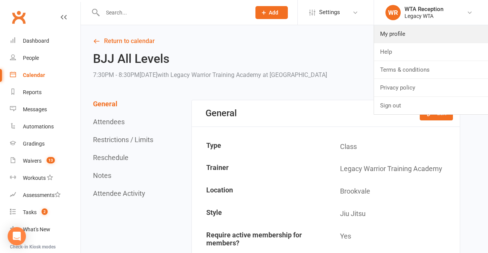
click at [401, 34] on link "My profile" at bounding box center [431, 34] width 114 height 18
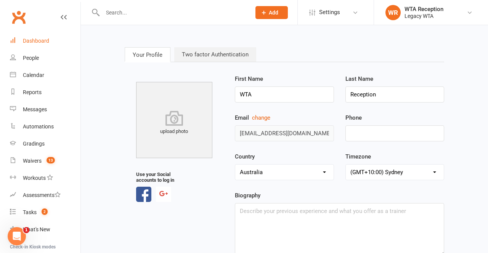
click at [39, 42] on div "Dashboard" at bounding box center [36, 41] width 26 height 6
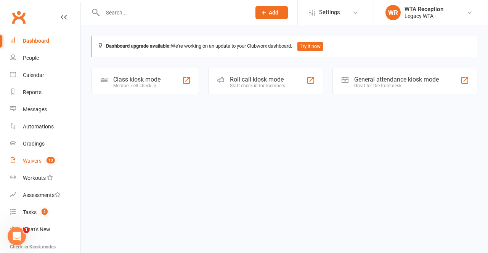
click at [28, 162] on div "Waivers" at bounding box center [32, 161] width 19 height 6
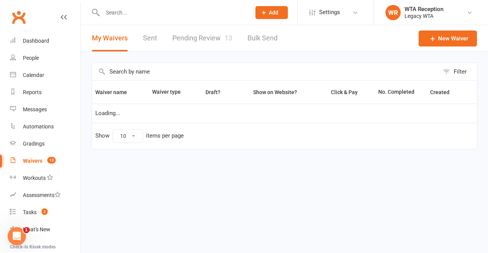
select select "25"
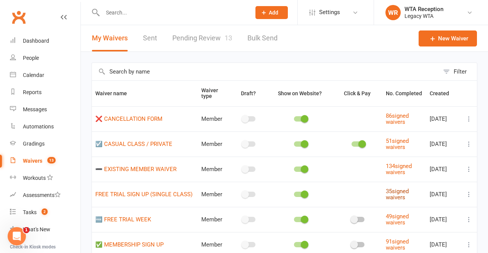
click at [396, 190] on link "35 signed waivers" at bounding box center [397, 194] width 23 height 13
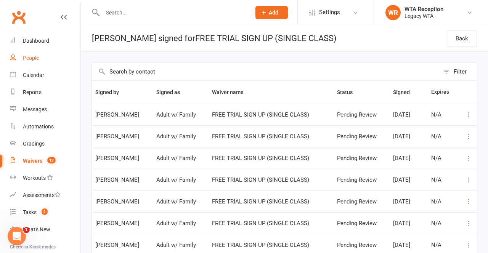
click at [41, 63] on link "People" at bounding box center [45, 58] width 71 height 17
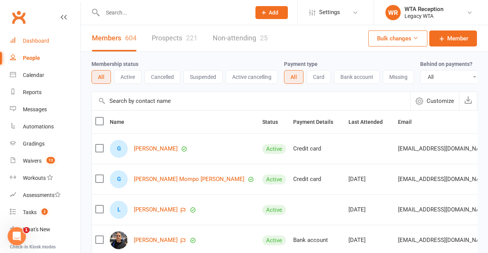
click at [37, 41] on div "Dashboard" at bounding box center [36, 41] width 26 height 6
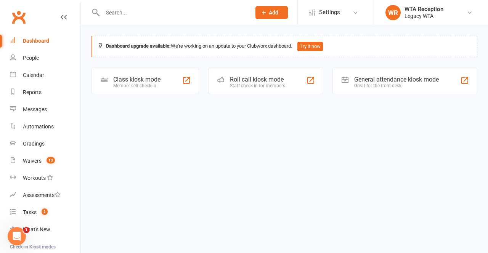
click at [149, 93] on div "Class kiosk mode Member self check-in" at bounding box center [146, 81] width 108 height 26
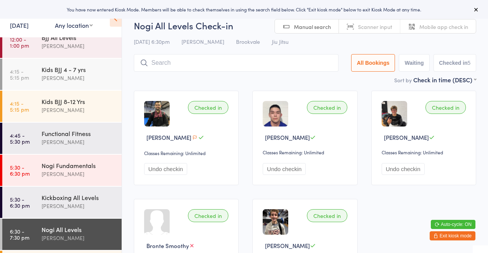
scroll to position [80, 0]
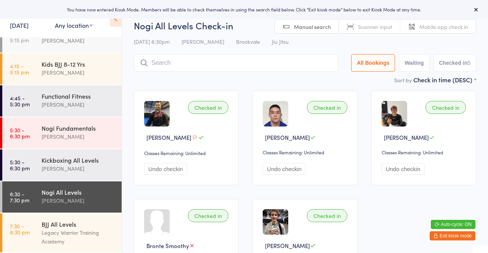
click at [81, 235] on div "Legacy Warrior Training Academy" at bounding box center [79, 237] width 74 height 18
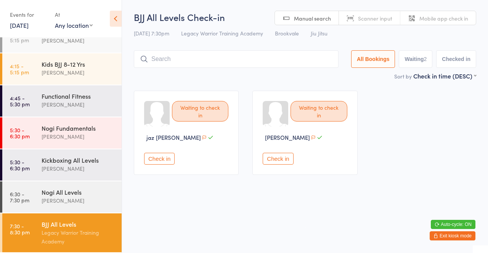
click at [461, 239] on button "Exit kiosk mode" at bounding box center [453, 235] width 46 height 9
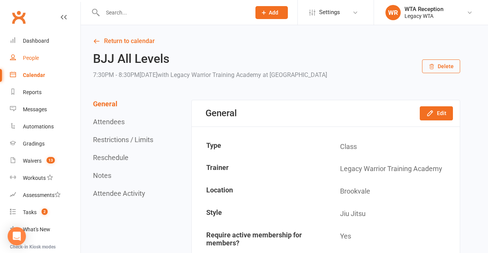
click at [41, 60] on link "People" at bounding box center [45, 58] width 71 height 17
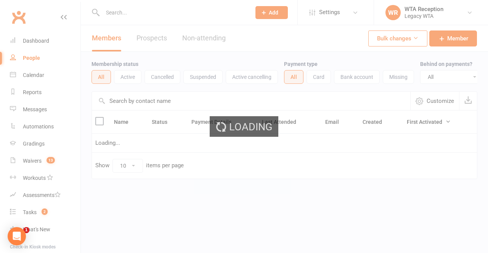
click at [161, 6] on div "Loading" at bounding box center [244, 126] width 488 height 253
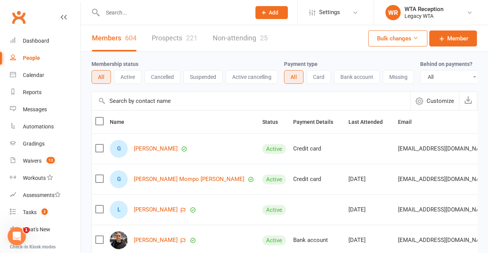
click at [190, 10] on input "text" at bounding box center [172, 12] width 145 height 11
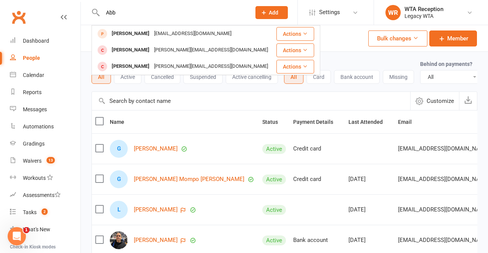
type input "Abb"
click at [132, 28] on div "Abbey Van Haren abbeyvh13@gmail.com" at bounding box center [183, 34] width 183 height 16
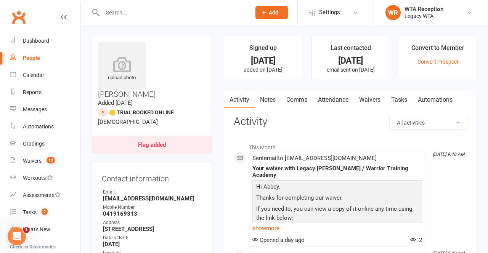
click at [369, 94] on link "Waivers" at bounding box center [370, 100] width 32 height 18
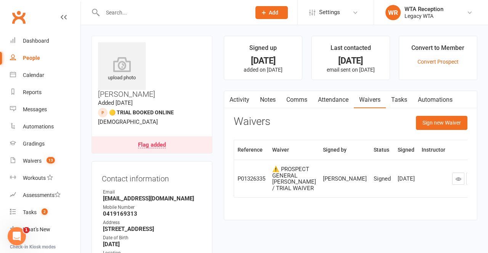
click at [252, 179] on td "P01326335" at bounding box center [251, 179] width 35 height 38
click at [301, 187] on div "⚠️ PROSPECT GENERAL WAIVER / TRIAL WAIVER" at bounding box center [294, 178] width 44 height 25
click at [296, 190] on div "⚠️ PROSPECT GENERAL WAIVER / TRIAL WAIVER" at bounding box center [294, 178] width 44 height 25
click at [452, 184] on link at bounding box center [458, 179] width 12 height 12
click at [29, 163] on div "Waivers" at bounding box center [32, 161] width 19 height 6
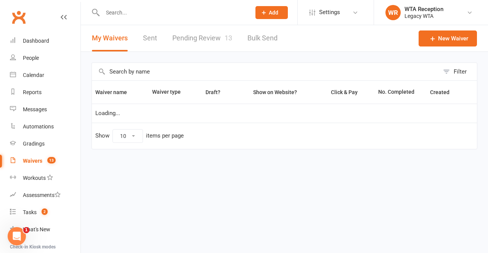
select select "25"
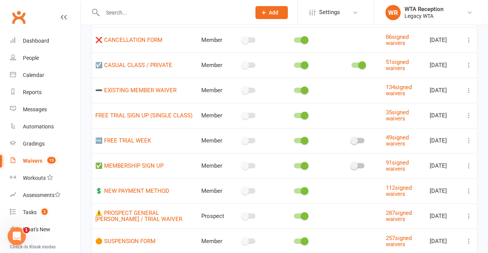
scroll to position [80, 0]
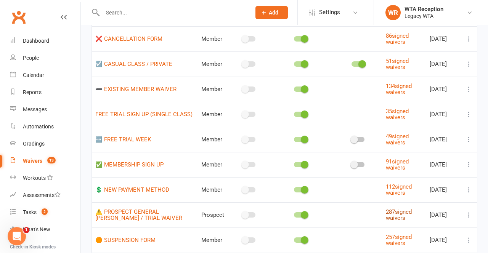
click at [397, 217] on link "287 signed waivers" at bounding box center [399, 215] width 26 height 13
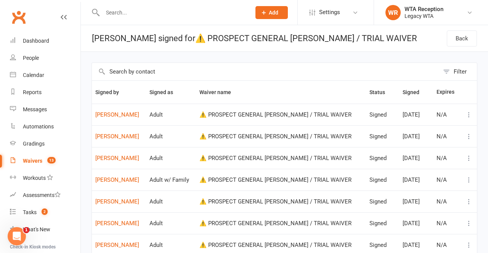
click at [285, 117] on div "⚠️ PROSPECT GENERAL [PERSON_NAME] / TRIAL WAIVER" at bounding box center [280, 115] width 163 height 6
click at [467, 115] on icon at bounding box center [469, 115] width 8 height 8
click at [296, 64] on input "text" at bounding box center [265, 72] width 347 height 18
click at [40, 161] on div "Waivers" at bounding box center [32, 161] width 19 height 6
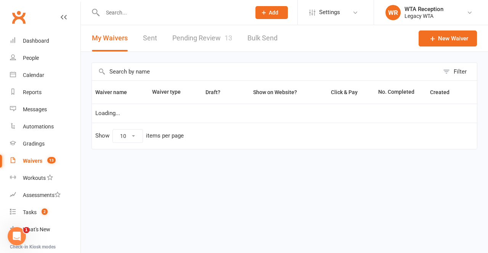
select select "25"
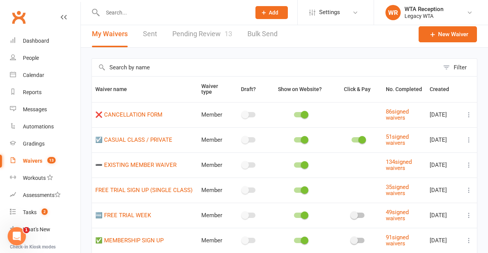
scroll to position [25, 0]
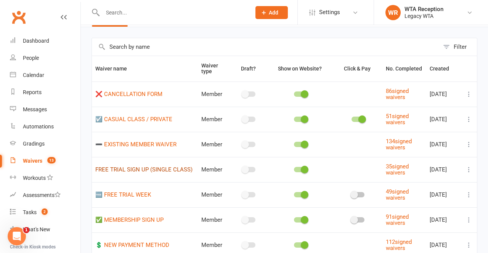
click at [166, 168] on link "FREE TRIAL SIGN UP (SINGLE CLASS)" at bounding box center [143, 169] width 97 height 7
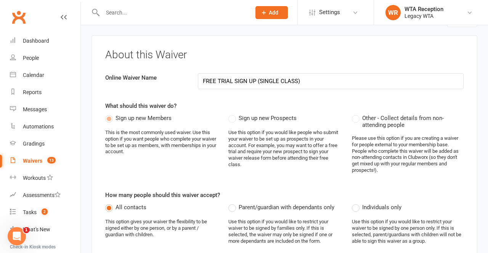
click at [404, 169] on div "Please use this option if you are creating a waiver for people external to your…" at bounding box center [408, 154] width 112 height 39
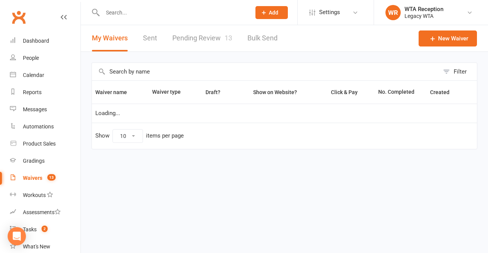
select select "25"
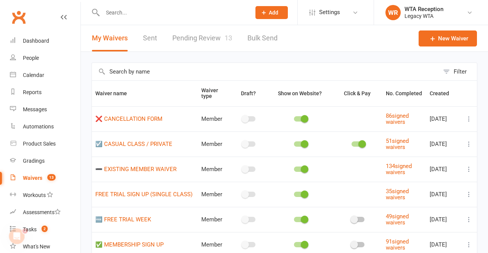
scroll to position [1, 0]
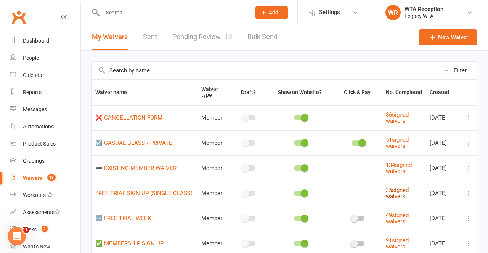
click at [393, 191] on link "35 signed waivers" at bounding box center [397, 193] width 23 height 13
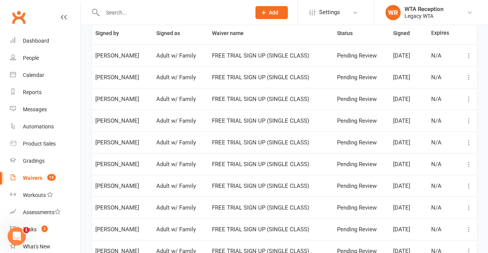
scroll to position [90, 0]
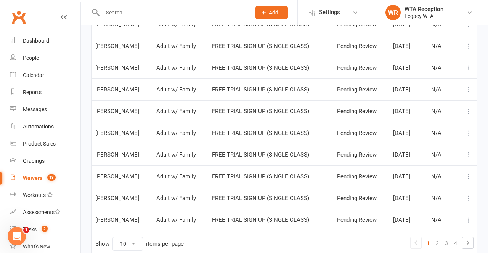
click at [136, 243] on select "10 25 50 100" at bounding box center [128, 244] width 30 height 13
select select "50"
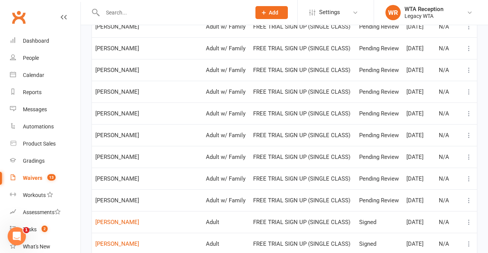
scroll to position [112, 0]
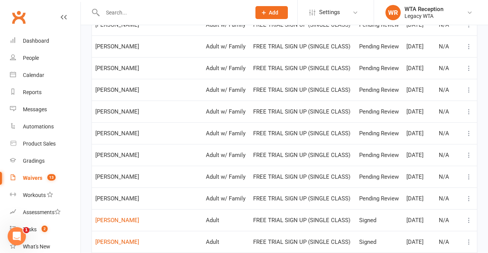
click at [33, 185] on link "Waivers 13" at bounding box center [45, 178] width 71 height 17
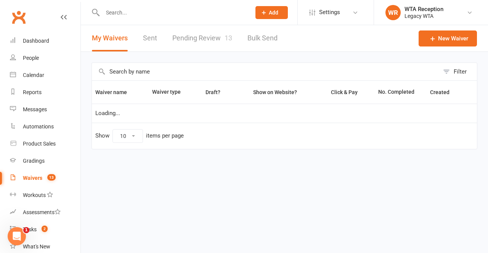
select select "25"
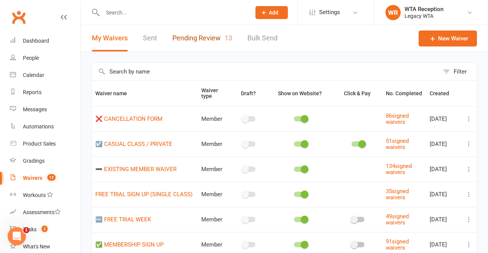
click at [202, 40] on link "Pending Review 13" at bounding box center [202, 38] width 60 height 26
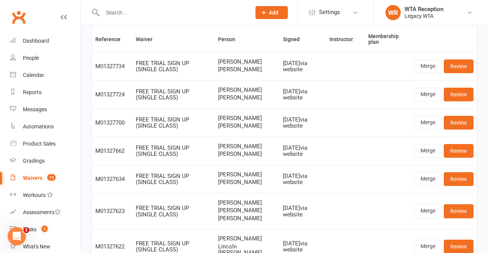
scroll to position [172, 0]
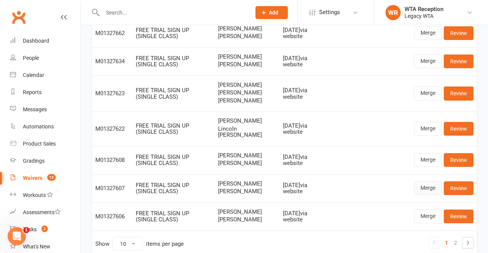
click at [426, 187] on link "Merge" at bounding box center [428, 189] width 28 height 14
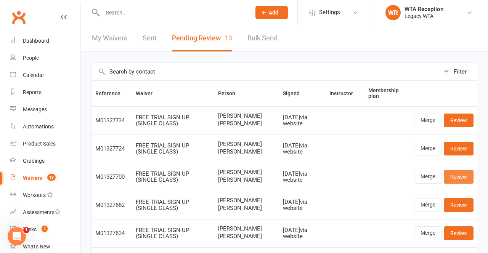
click at [458, 175] on link "Review" at bounding box center [459, 177] width 30 height 14
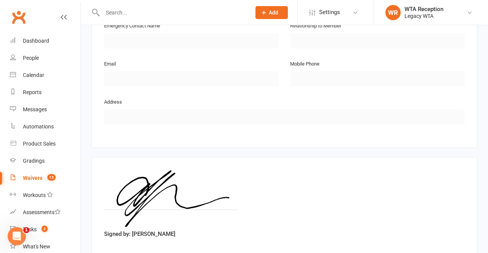
scroll to position [691, 0]
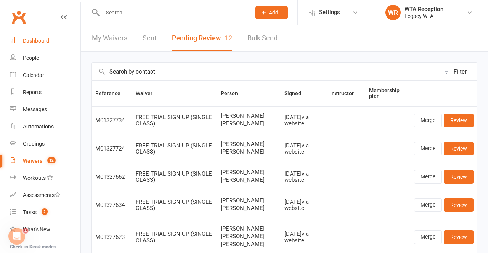
click at [47, 42] on div "Dashboard" at bounding box center [36, 41] width 26 height 6
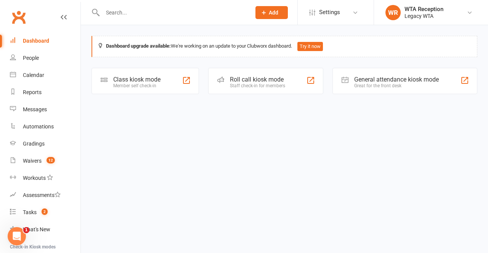
click at [144, 83] on div "Member self check-in" at bounding box center [136, 85] width 47 height 5
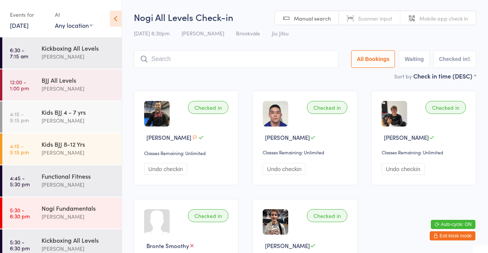
click at [453, 237] on button "Exit kiosk mode" at bounding box center [453, 235] width 46 height 9
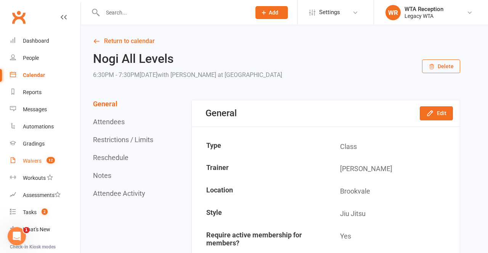
click at [34, 161] on div "Waivers" at bounding box center [32, 161] width 19 height 6
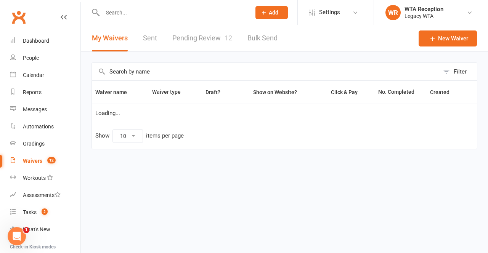
select select "25"
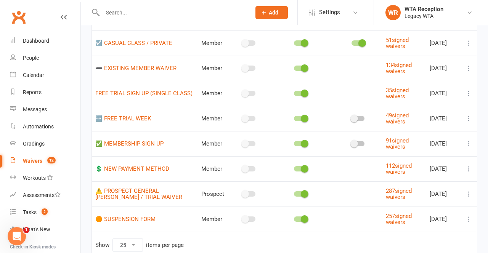
scroll to position [102, 0]
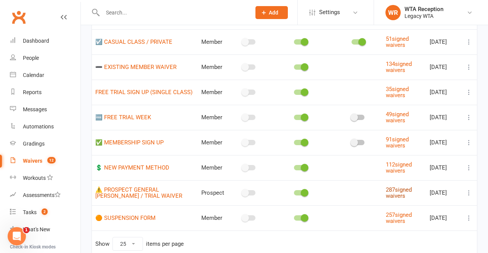
click at [391, 194] on link "287 signed waivers" at bounding box center [399, 192] width 26 height 13
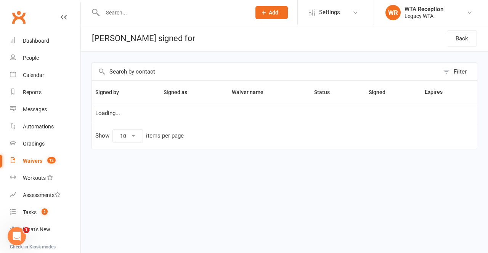
select select "50"
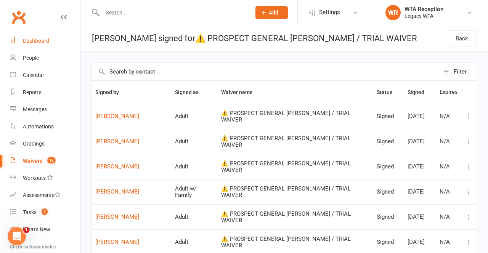
click at [40, 38] on div "Dashboard" at bounding box center [36, 41] width 26 height 6
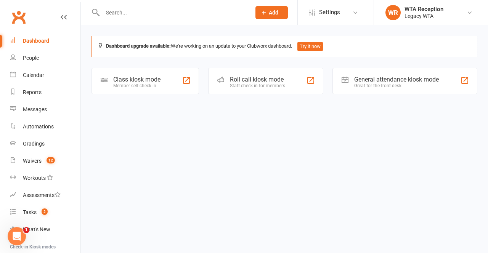
click at [147, 82] on div "Class kiosk mode" at bounding box center [136, 79] width 47 height 7
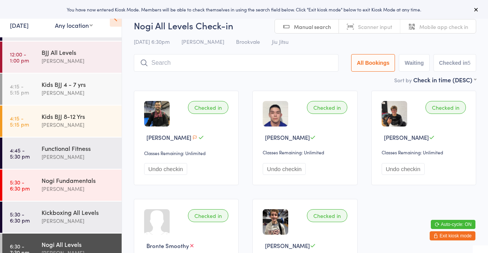
scroll to position [80, 0]
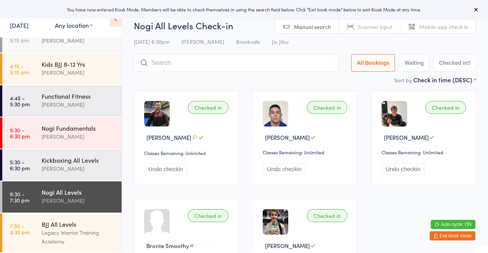
click at [82, 238] on div "Legacy Warrior Training Academy" at bounding box center [79, 237] width 74 height 18
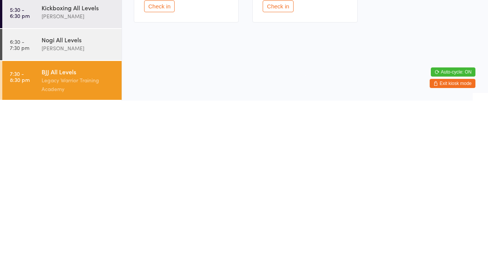
click at [88, 233] on div "Legacy Warrior Training Academy" at bounding box center [79, 237] width 74 height 18
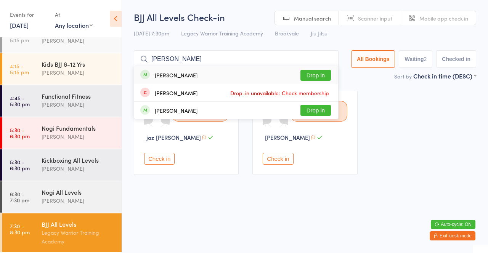
type input "[PERSON_NAME]"
click at [320, 79] on button "Drop in" at bounding box center [316, 75] width 31 height 11
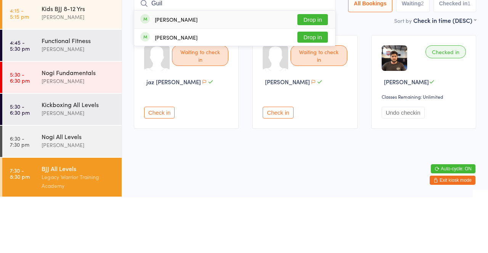
type input "Guil"
click at [314, 77] on button "Drop in" at bounding box center [312, 75] width 31 height 11
